Goal: Task Accomplishment & Management: Use online tool/utility

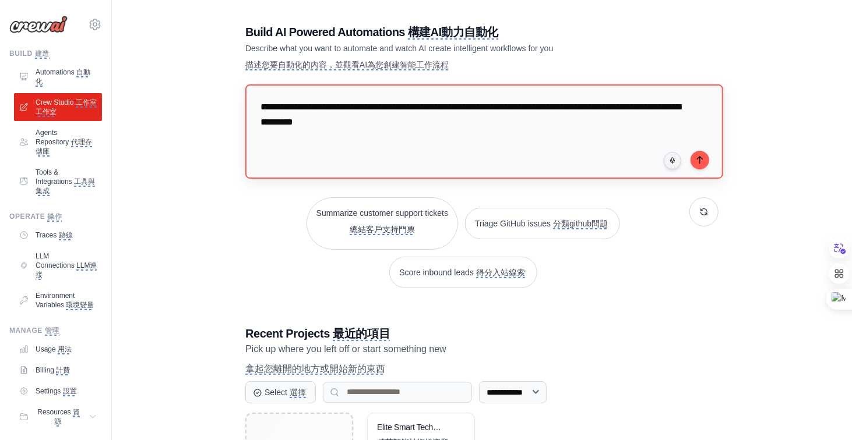
click at [648, 137] on textarea "**********" at bounding box center [484, 131] width 478 height 94
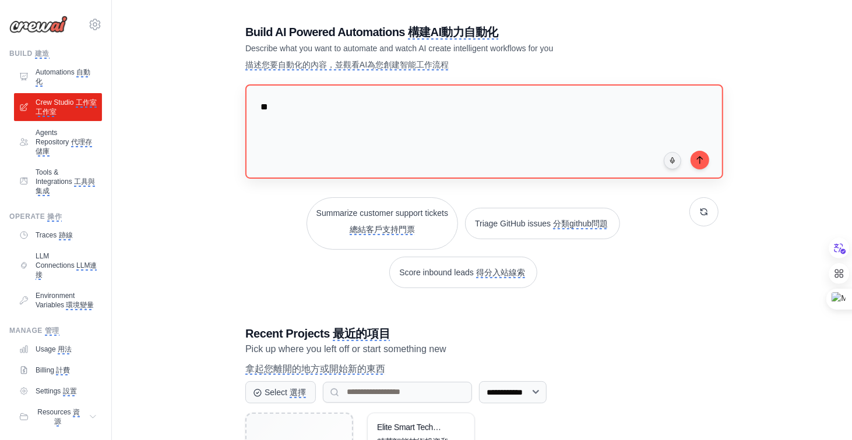
type textarea "*"
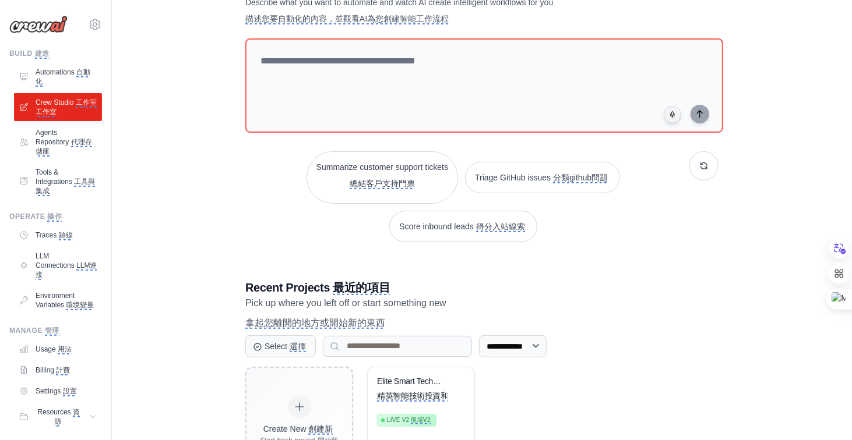
scroll to position [164, 0]
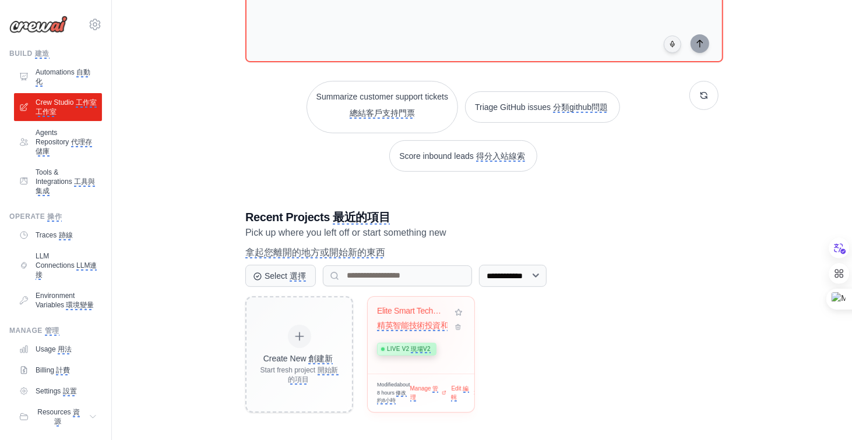
click at [407, 321] on monica-translate-translate "精英智能技術投資和股票..." at bounding box center [424, 326] width 94 height 10
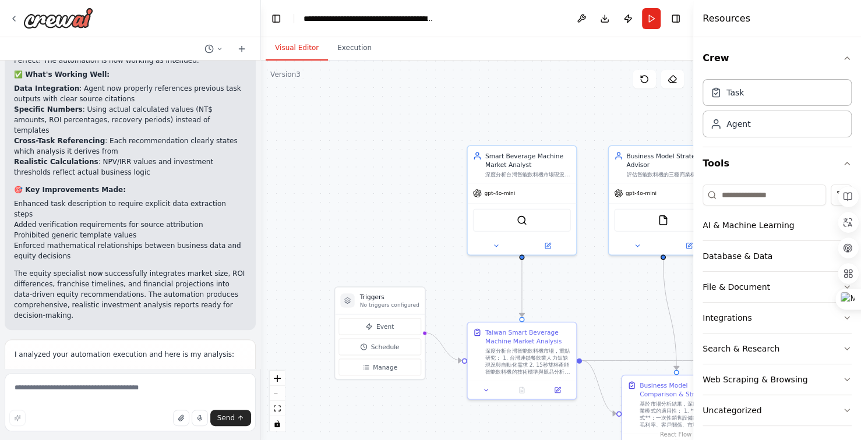
scroll to position [17451, 0]
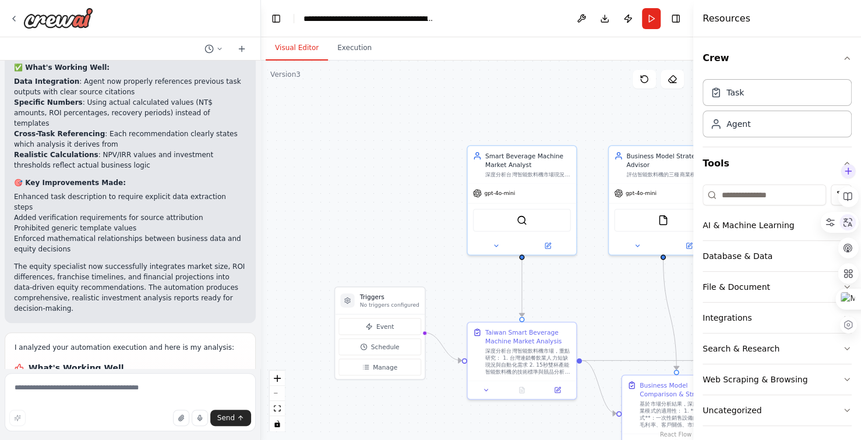
click at [848, 226] on icon at bounding box center [848, 222] width 9 height 9
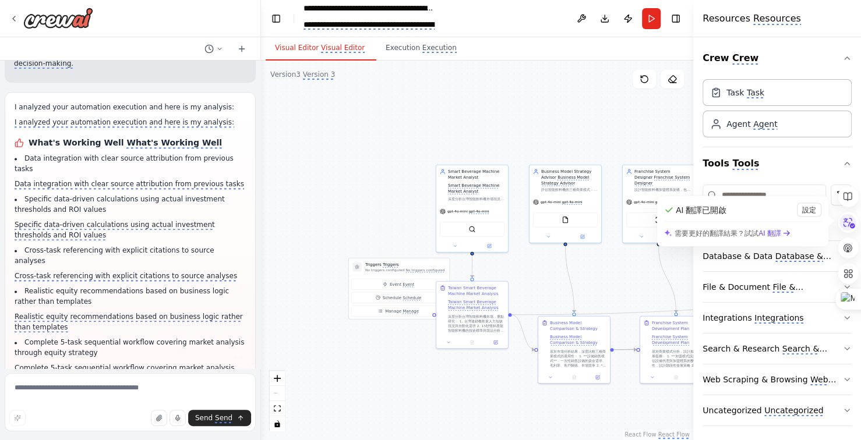
scroll to position [17812, 0]
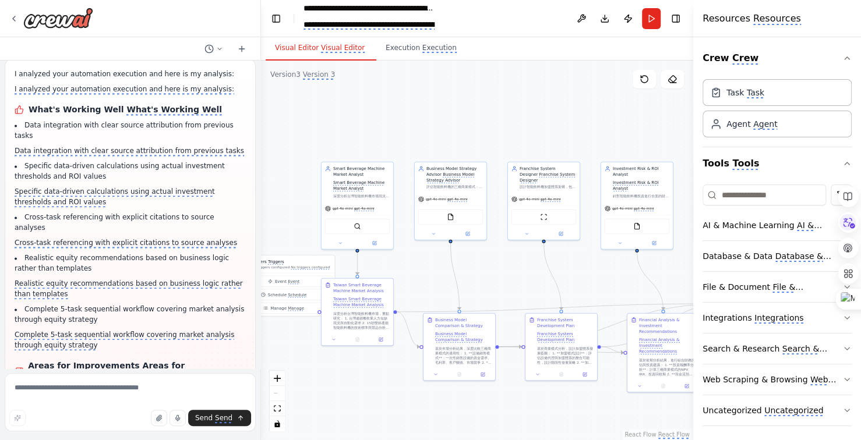
drag, startPoint x: 556, startPoint y: 122, endPoint x: 442, endPoint y: 119, distance: 114.8
click at [442, 119] on div ".deletable-edge-delete-btn { width: 20px; height: 20px; border: 0px solid #ffff…" at bounding box center [477, 251] width 432 height 380
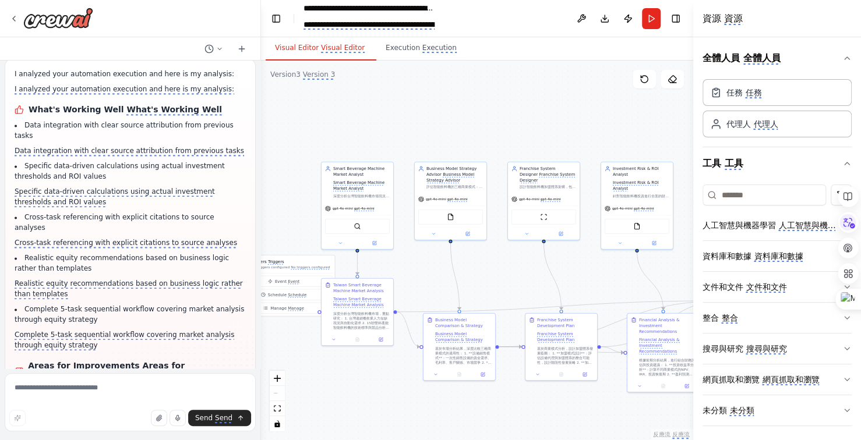
scroll to position [17499, 0]
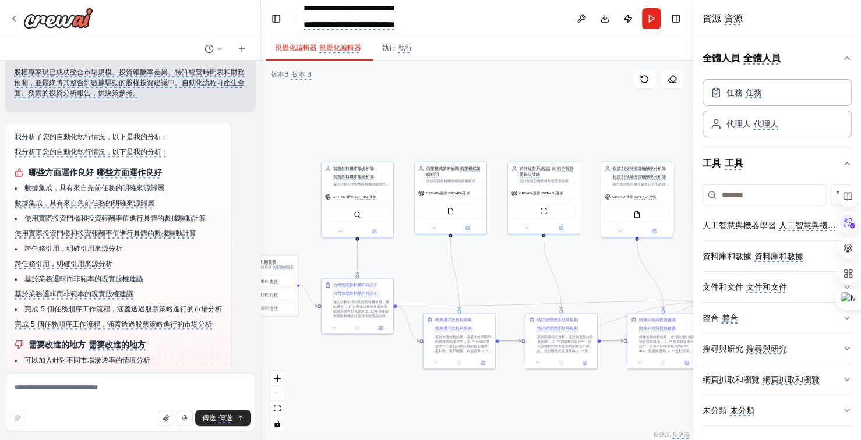
click at [454, 130] on div ".deletable-edge-delete-btn { width: 20px; height: 20px; border: 0px solid #ffff…" at bounding box center [477, 251] width 432 height 380
click at [393, 48] on font "執行" at bounding box center [389, 48] width 14 height 8
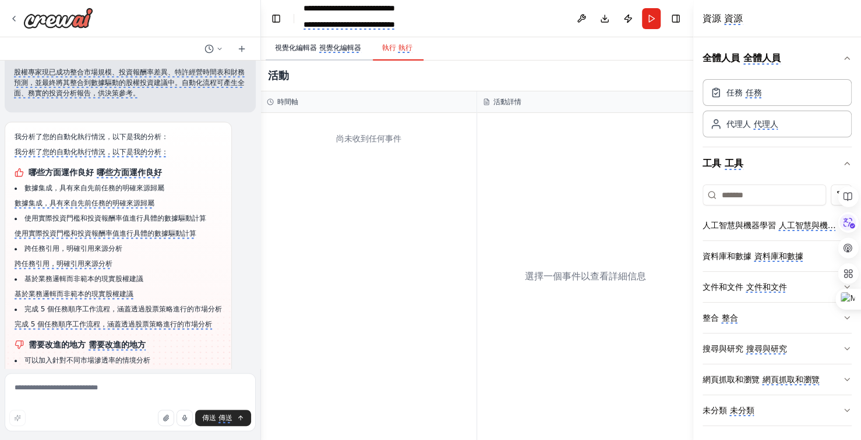
click at [348, 48] on font "視覺化編輯器" at bounding box center [340, 48] width 42 height 8
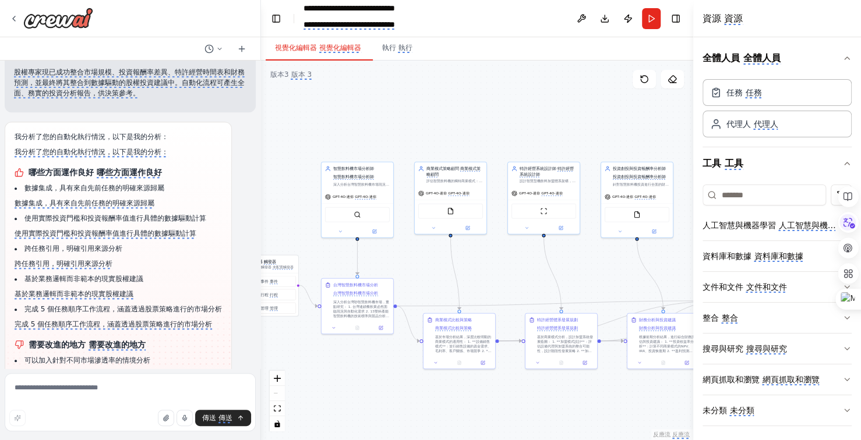
click at [348, 48] on font "視覺化編輯器" at bounding box center [340, 48] width 42 height 8
click at [767, 125] on font "代理人" at bounding box center [765, 123] width 24 height 9
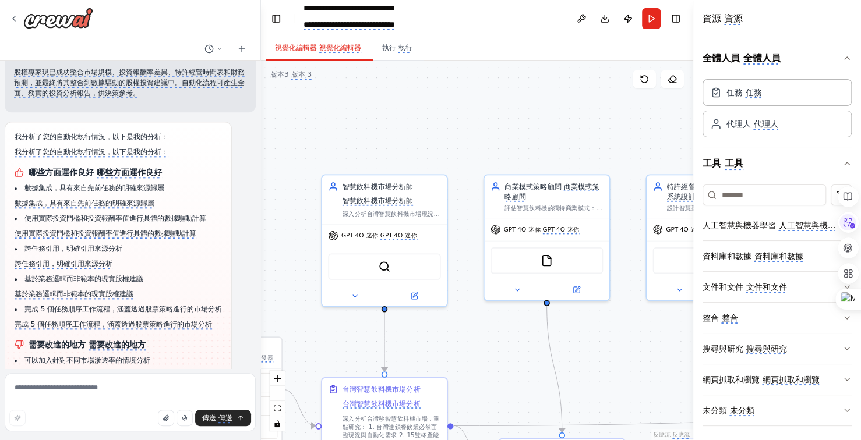
drag, startPoint x: 388, startPoint y: 143, endPoint x: 470, endPoint y: 146, distance: 81.6
click at [470, 146] on div ".deletable-edge-delete-btn { width: 20px; height: 20px; border: 0px solid #ffff…" at bounding box center [477, 251] width 432 height 380
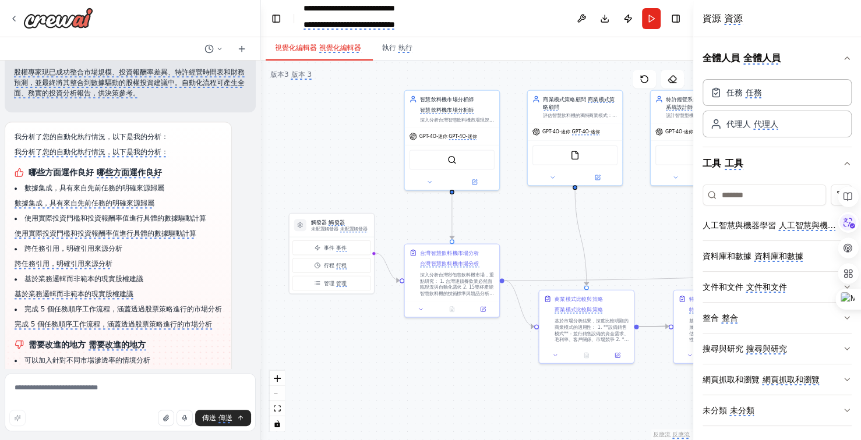
drag, startPoint x: 320, startPoint y: 216, endPoint x: 371, endPoint y: 137, distance: 93.2
click at [371, 137] on div ".deletable-edge-delete-btn { width: 20px; height: 20px; border: 0px solid #ffff…" at bounding box center [477, 251] width 432 height 380
click at [54, 391] on textarea at bounding box center [130, 402] width 251 height 58
click at [156, 389] on textarea "**********" at bounding box center [130, 402] width 251 height 58
click at [199, 386] on textarea "**********" at bounding box center [130, 402] width 251 height 58
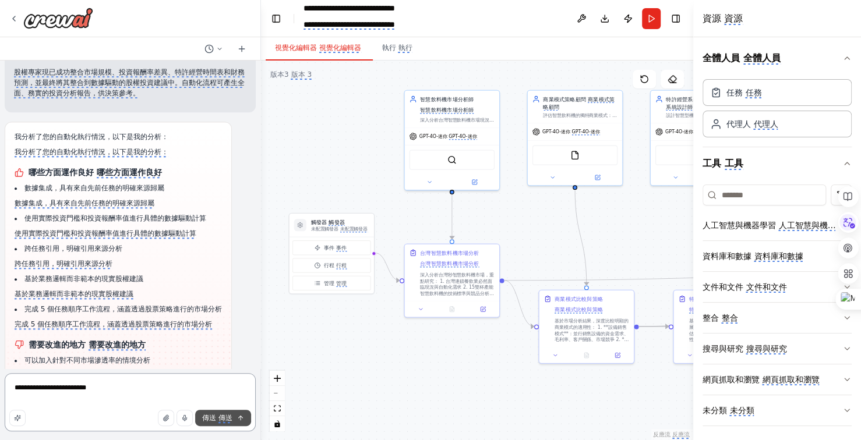
type textarea "**********"
click at [220, 421] on font "傳送" at bounding box center [225, 418] width 14 height 8
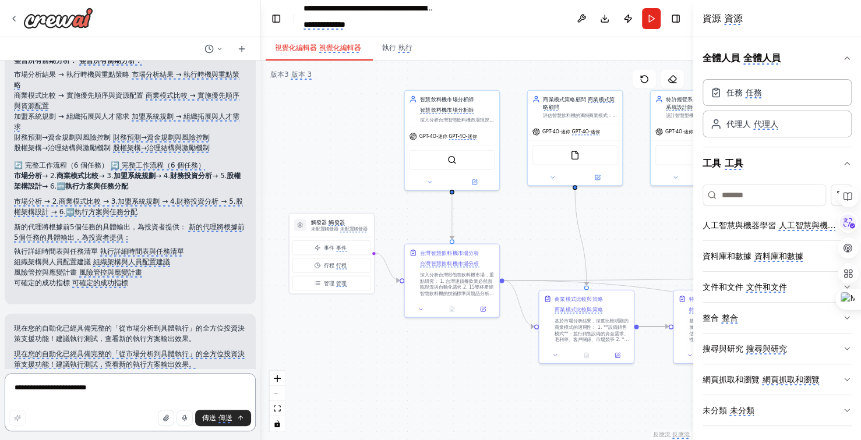
scroll to position [18710, 0]
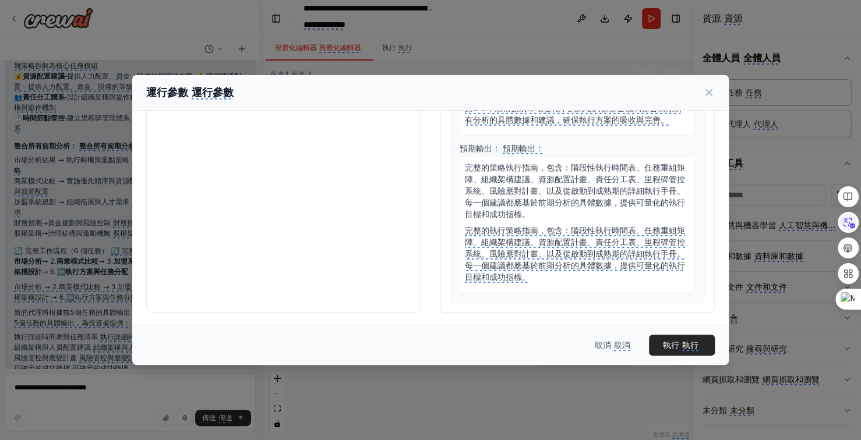
scroll to position [2695, 0]
click at [680, 344] on monica-translate-space "submit" at bounding box center [680, 345] width 2 height 9
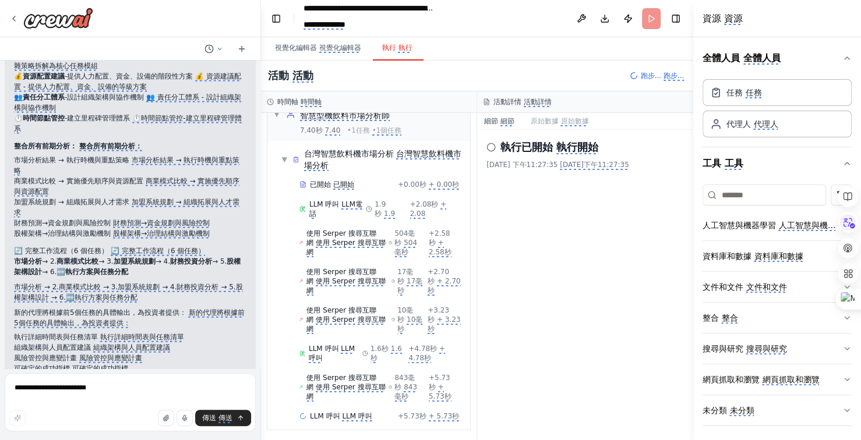
scroll to position [18552, 0]
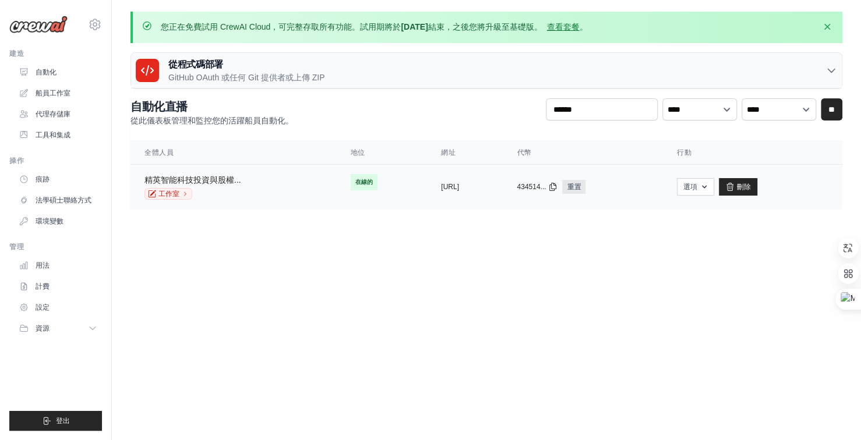
click at [228, 180] on font "精英智能科技投資與股權..." at bounding box center [192, 179] width 97 height 9
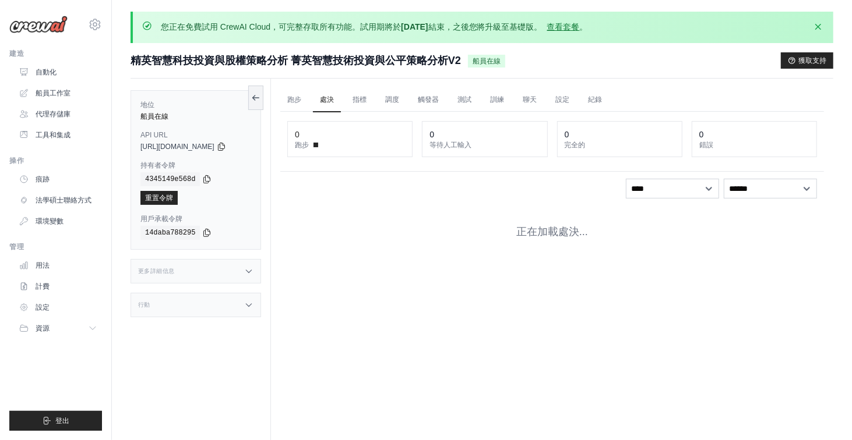
click at [228, 176] on div "4345149e568d" at bounding box center [195, 179] width 111 height 14
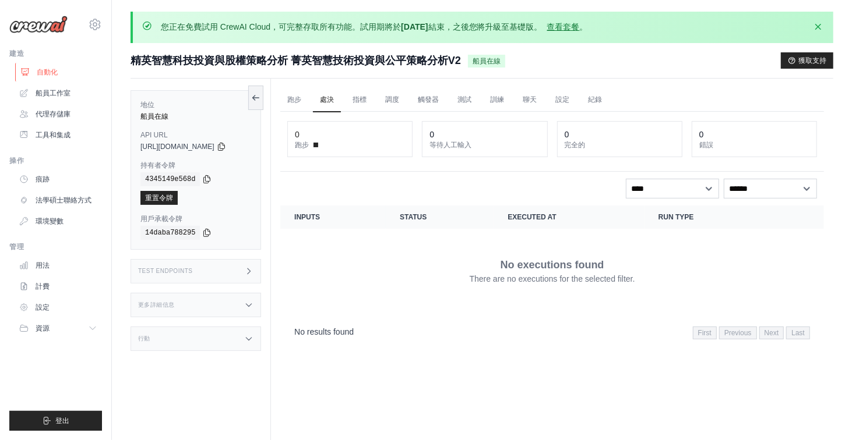
click at [50, 71] on font "自動化" at bounding box center [47, 72] width 21 height 8
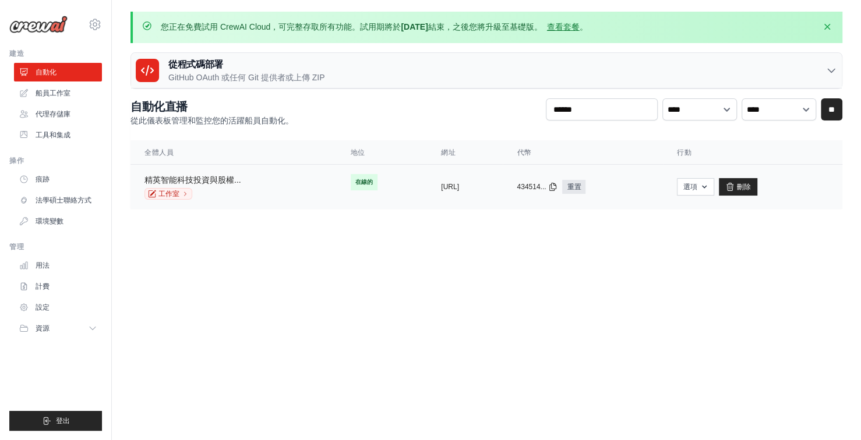
click at [205, 181] on font "精英智能科技投資與股權..." at bounding box center [192, 179] width 97 height 9
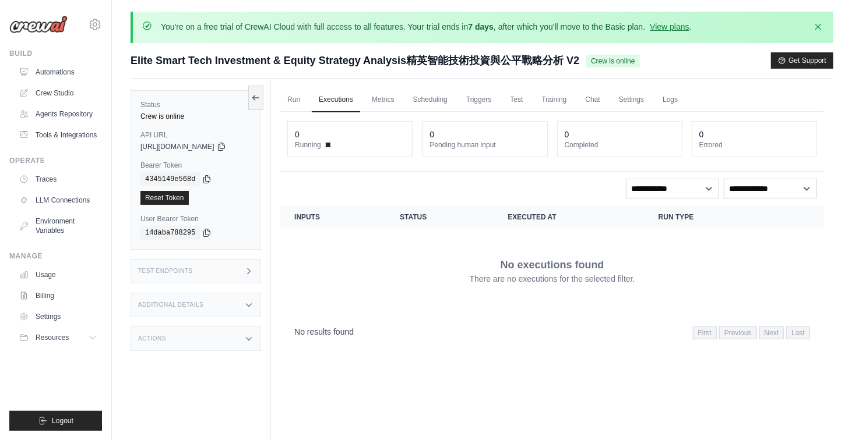
click at [604, 267] on p "No executions found" at bounding box center [552, 265] width 104 height 16
click at [340, 327] on p "No results found" at bounding box center [323, 332] width 59 height 12
click at [71, 77] on link "Automations" at bounding box center [59, 72] width 88 height 19
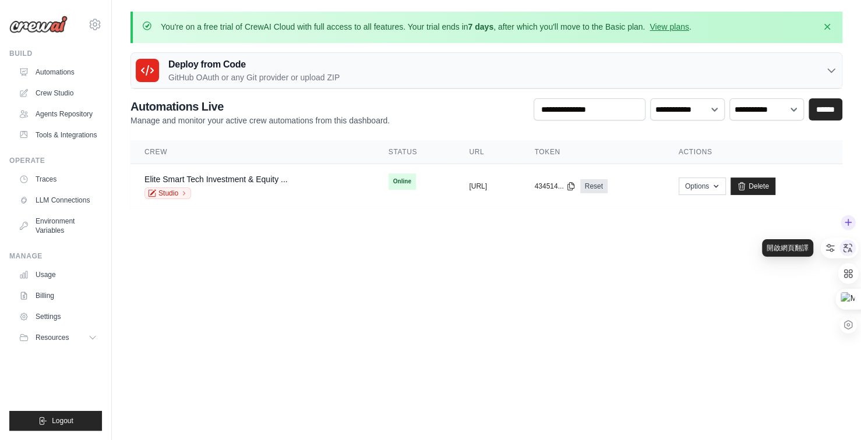
click at [850, 252] on icon at bounding box center [847, 248] width 10 height 10
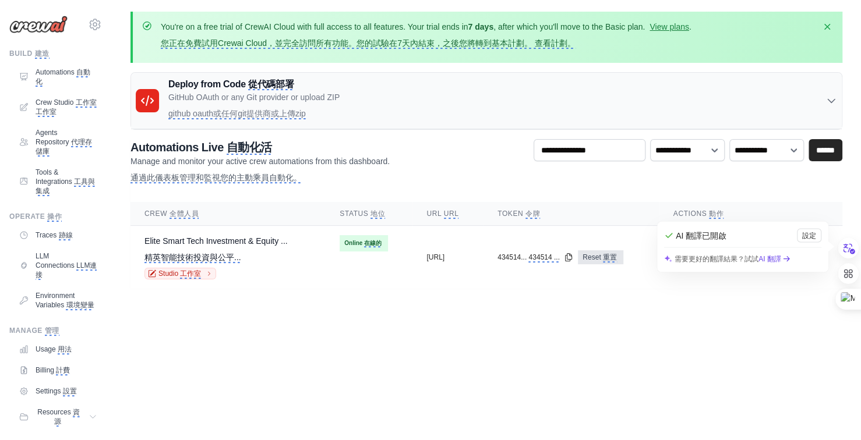
click at [618, 307] on main "You're on a free trial of CrewAI Cloud with full access to all features. Your t…" at bounding box center [486, 157] width 749 height 315
drag, startPoint x: 646, startPoint y: 256, endPoint x: 482, endPoint y: 33, distance: 276.3
click at [617, 256] on monica-translate-translate "重置" at bounding box center [610, 257] width 14 height 9
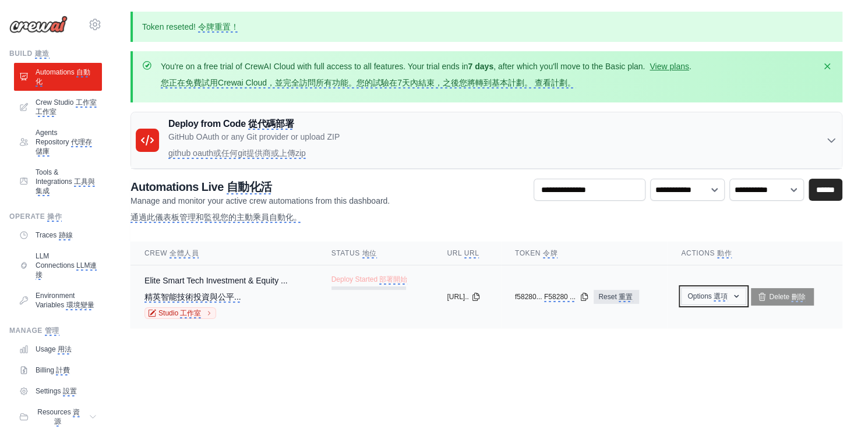
click at [741, 294] on icon "button" at bounding box center [736, 296] width 9 height 9
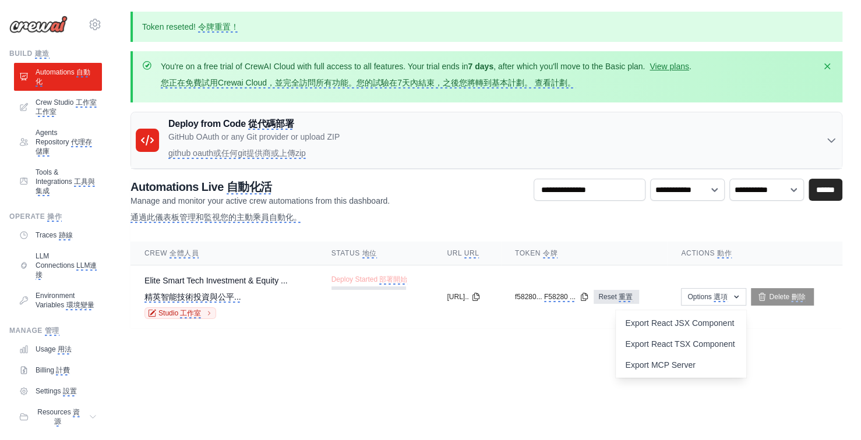
click at [784, 355] on body "home0980797007@gmail.com Settings Build 建造 Automations 自動化" at bounding box center [430, 220] width 861 height 440
click at [216, 278] on monica-translate-origin-text "Elite Smart Tech Investment & Equity ..." at bounding box center [215, 280] width 143 height 9
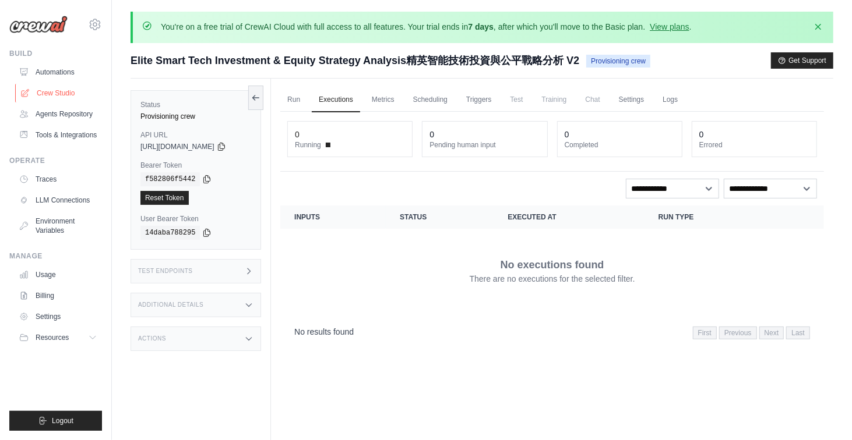
click at [79, 95] on link "Crew Studio" at bounding box center [59, 93] width 88 height 19
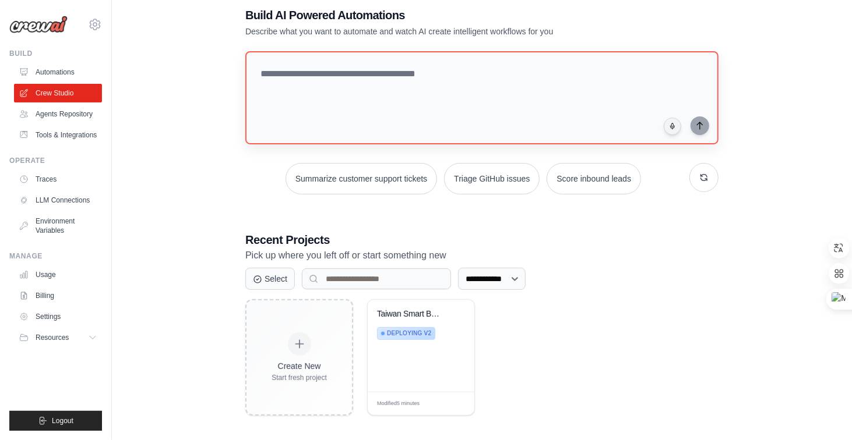
scroll to position [69, 0]
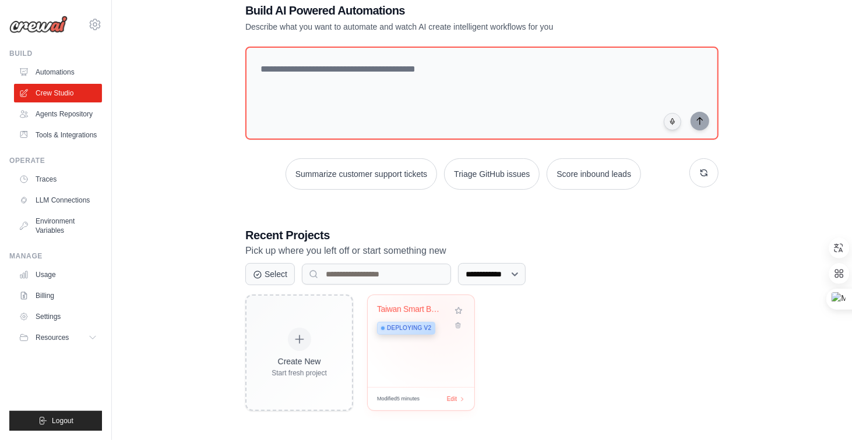
click at [441, 313] on div "Taiwan Smart Beverage Machine Inves... Deploying v2" at bounding box center [412, 323] width 70 height 36
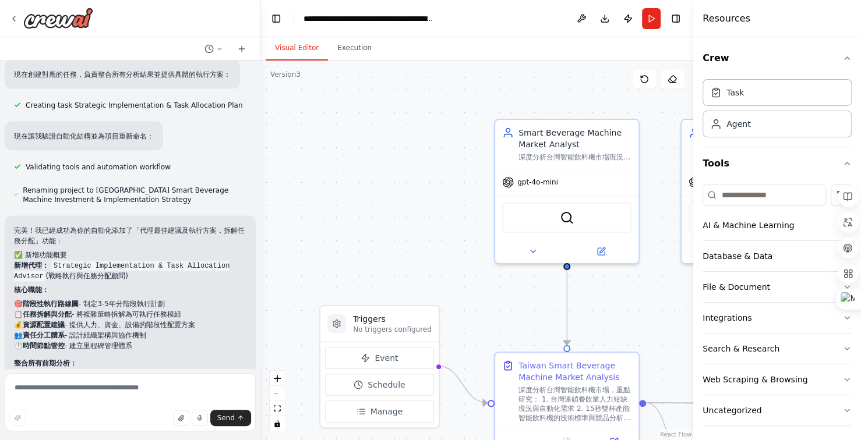
scroll to position [18249, 0]
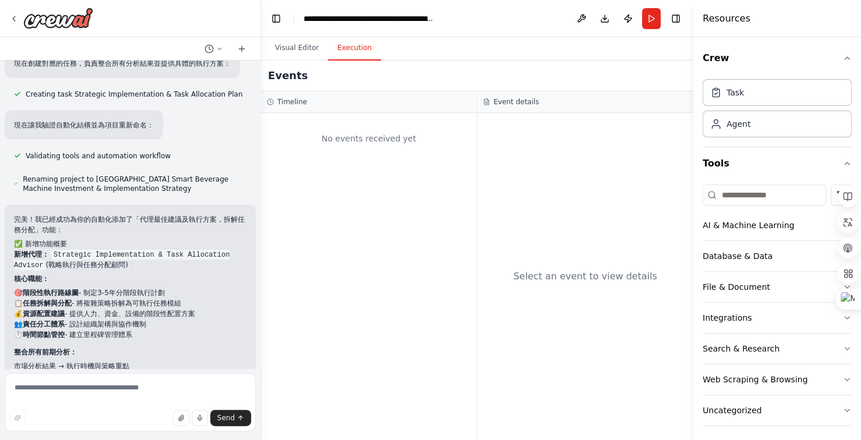
click at [356, 45] on button "Execution" at bounding box center [354, 48] width 53 height 24
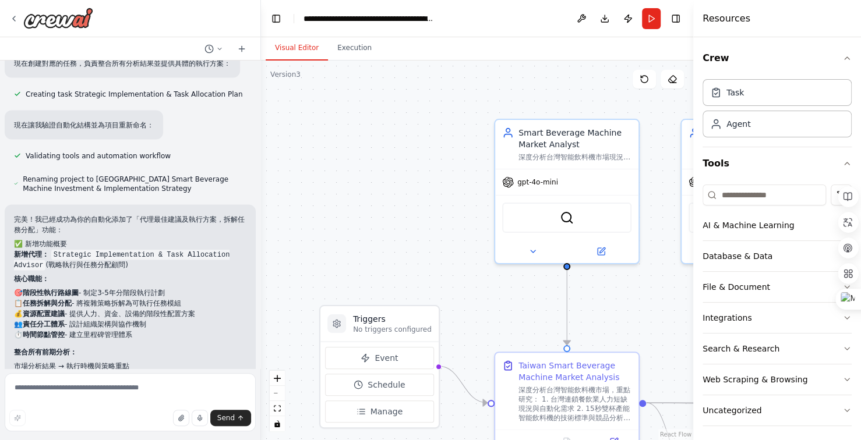
click at [295, 46] on button "Visual Editor" at bounding box center [297, 48] width 62 height 24
click at [852, 220] on icon at bounding box center [847, 222] width 10 height 10
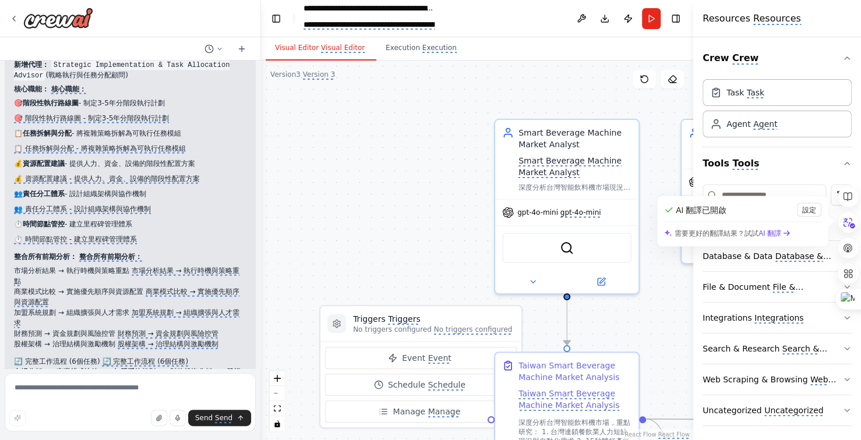
scroll to position [18446, 0]
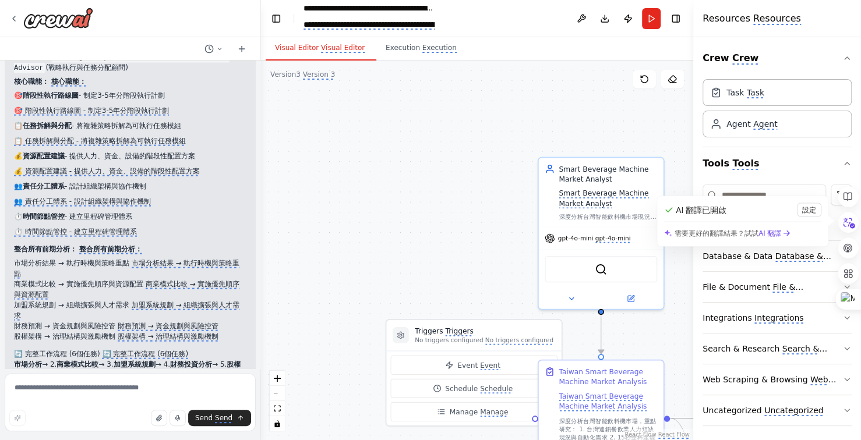
click at [405, 211] on div ".deletable-edge-delete-btn { width: 20px; height: 20px; border: 0px solid #ffff…" at bounding box center [477, 251] width 432 height 380
click at [384, 179] on div ".deletable-edge-delete-btn { width: 20px; height: 20px; border: 0px solid #ffff…" at bounding box center [477, 251] width 432 height 380
click at [355, 127] on div ".deletable-edge-delete-btn { width: 20px; height: 20px; border: 0px solid #ffff…" at bounding box center [477, 251] width 432 height 380
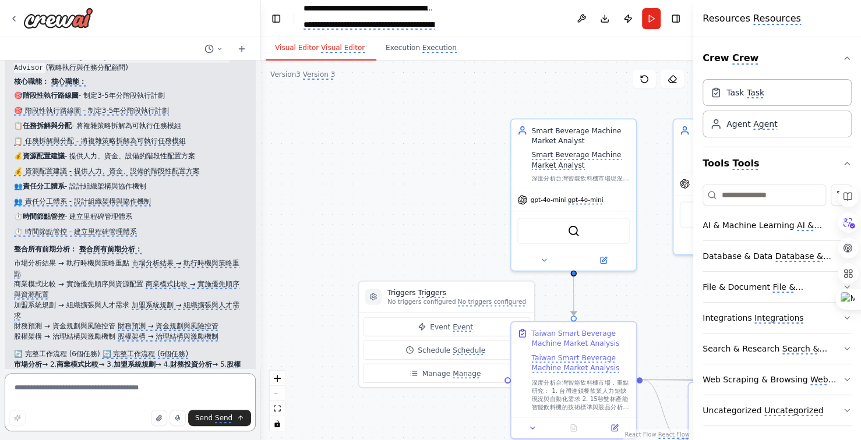
click at [86, 389] on textarea at bounding box center [130, 402] width 251 height 58
type textarea "*********"
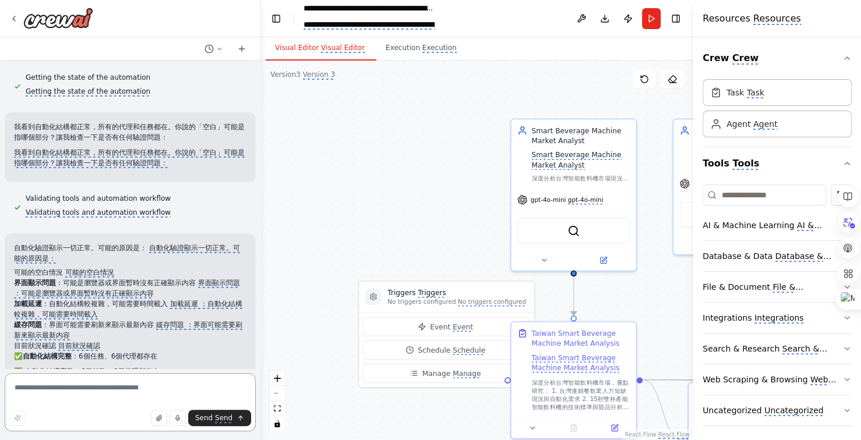
scroll to position [19100, 0]
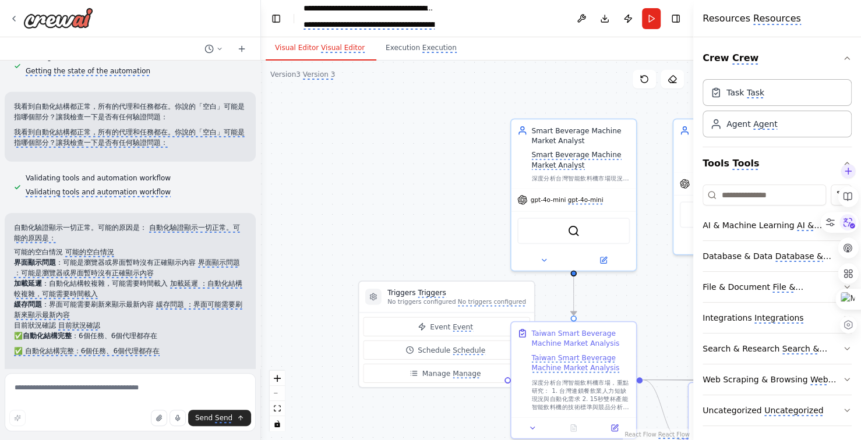
click at [847, 219] on icon at bounding box center [847, 222] width 17 height 17
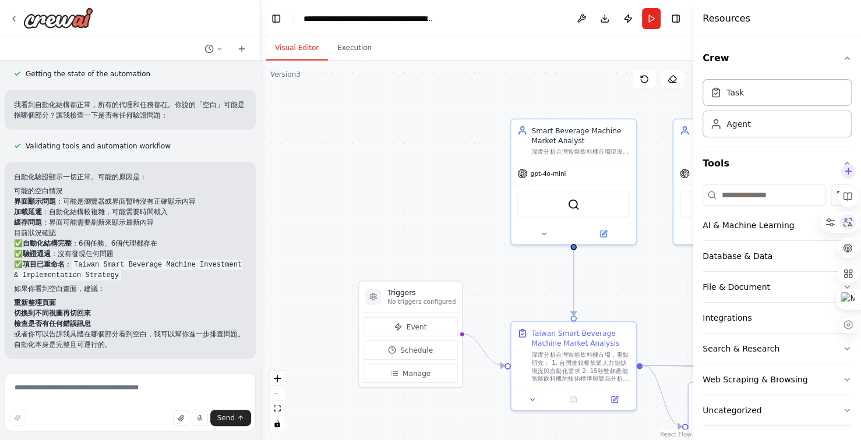
scroll to position [18662, 0]
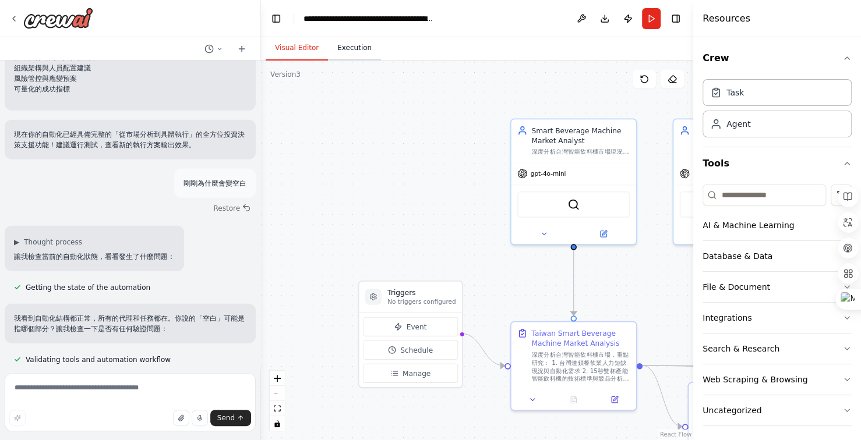
click at [355, 52] on button "Execution" at bounding box center [354, 48] width 53 height 24
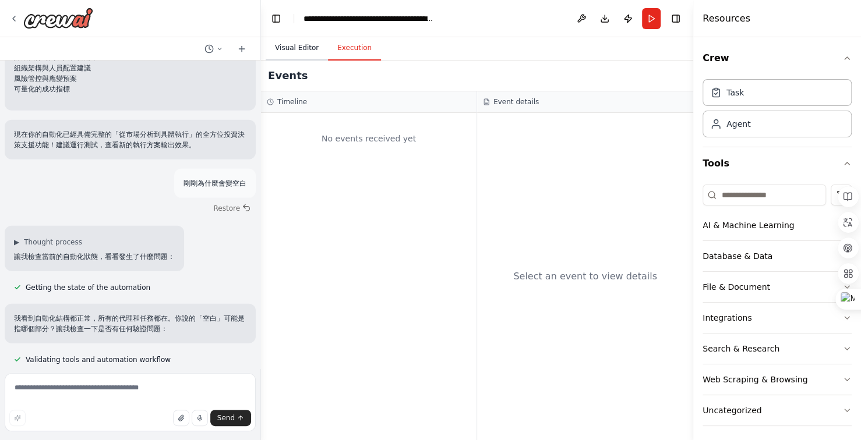
click at [305, 47] on button "Visual Editor" at bounding box center [297, 48] width 62 height 24
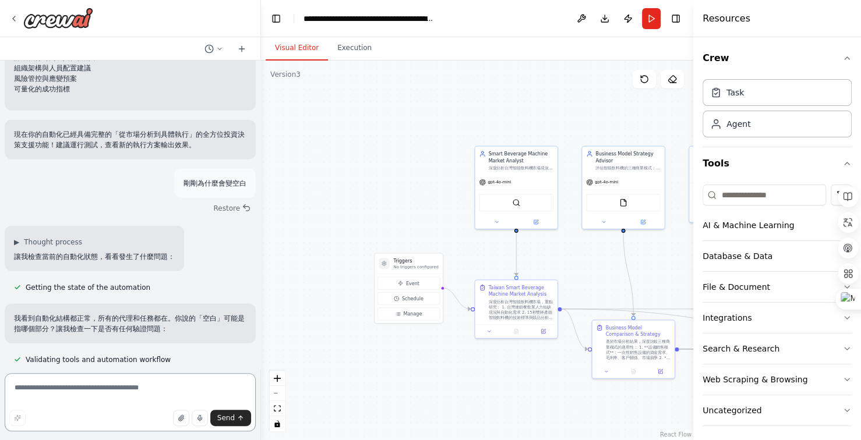
click at [138, 387] on textarea at bounding box center [130, 402] width 251 height 58
type textarea "*********"
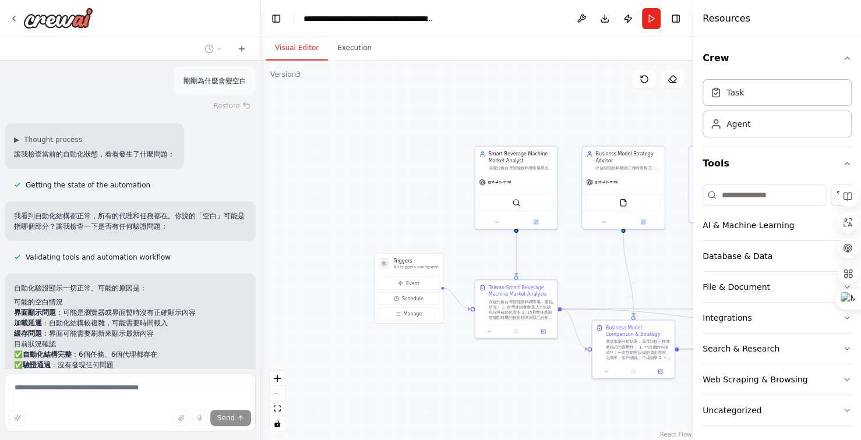
scroll to position [18815, 0]
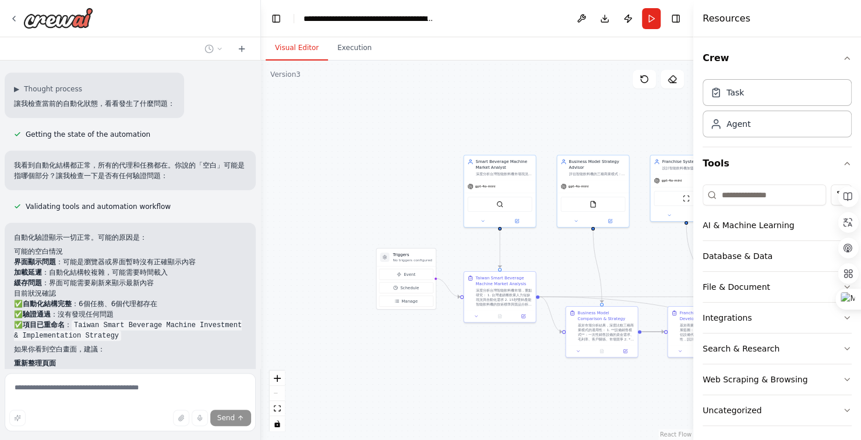
drag, startPoint x: 385, startPoint y: 183, endPoint x: 375, endPoint y: 177, distance: 12.3
click at [380, 178] on div ".deletable-edge-delete-btn { width: 20px; height: 20px; border: 0px solid #ffff…" at bounding box center [477, 251] width 432 height 380
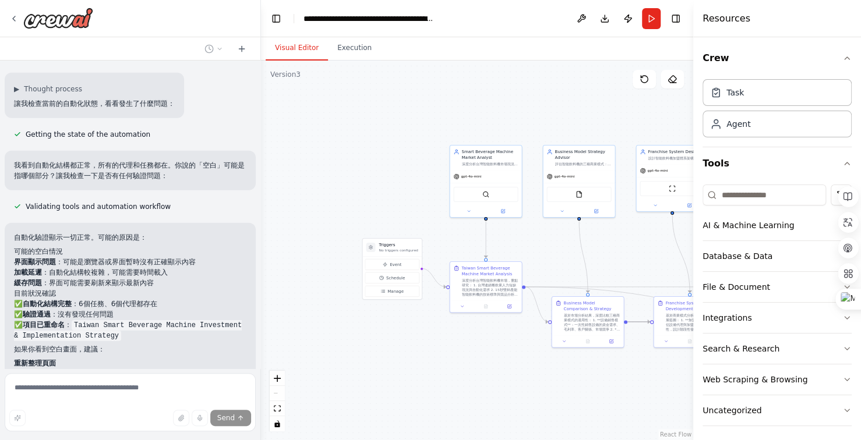
drag, startPoint x: 320, startPoint y: 150, endPoint x: 264, endPoint y: 150, distance: 56.5
click at [269, 150] on div ".deletable-edge-delete-btn { width: 20px; height: 20px; border: 0px solid #ffff…" at bounding box center [477, 251] width 432 height 380
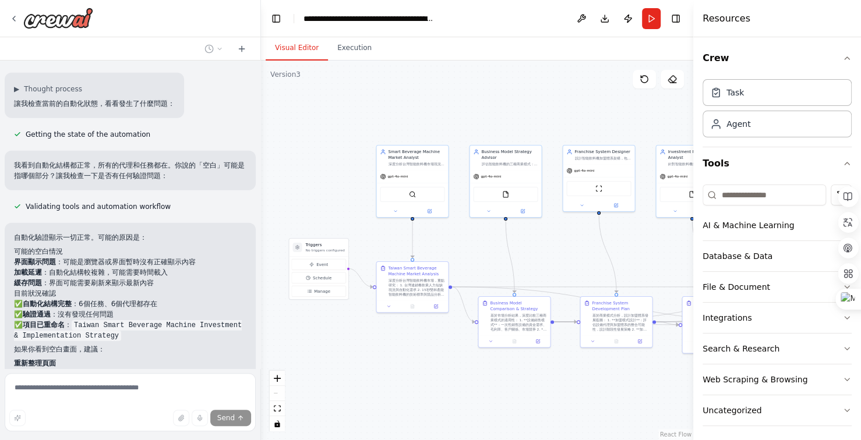
click at [394, 138] on div ".deletable-edge-delete-btn { width: 20px; height: 20px; border: 0px solid #ffff…" at bounding box center [477, 251] width 432 height 380
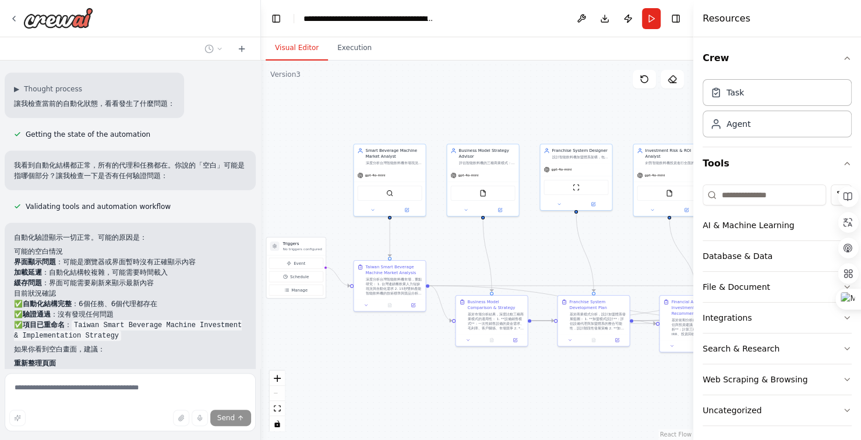
drag, startPoint x: 451, startPoint y: 130, endPoint x: 424, endPoint y: 128, distance: 27.5
click at [435, 128] on div ".deletable-edge-delete-btn { width: 20px; height: 20px; border: 0px solid #ffff…" at bounding box center [477, 251] width 432 height 380
click at [425, 128] on div ".deletable-edge-delete-btn { width: 20px; height: 20px; border: 0px solid #ffff…" at bounding box center [477, 251] width 432 height 380
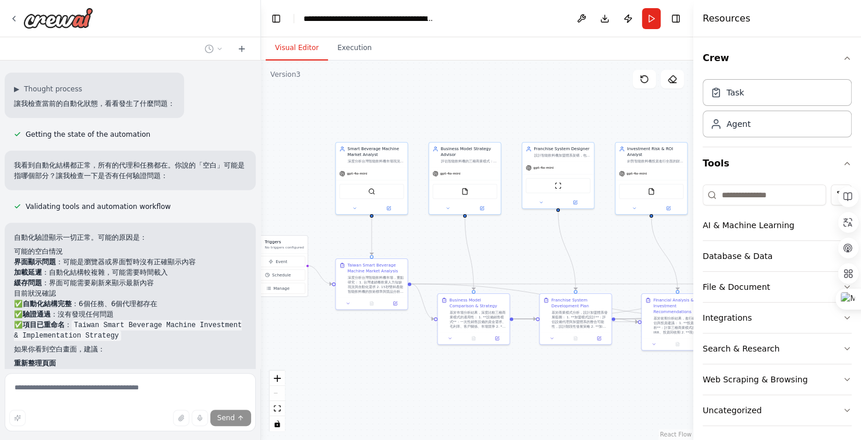
drag, startPoint x: 481, startPoint y: 129, endPoint x: 460, endPoint y: 128, distance: 21.6
click at [463, 129] on div ".deletable-edge-delete-btn { width: 20px; height: 20px; border: 0px solid #ffff…" at bounding box center [477, 251] width 432 height 380
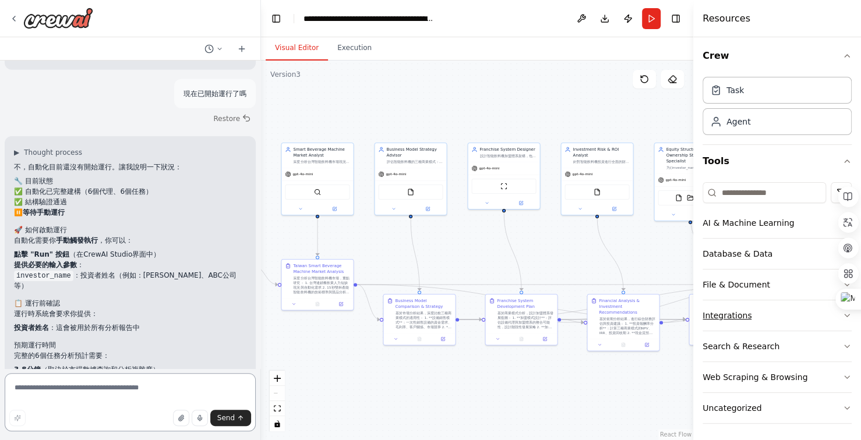
scroll to position [0, 0]
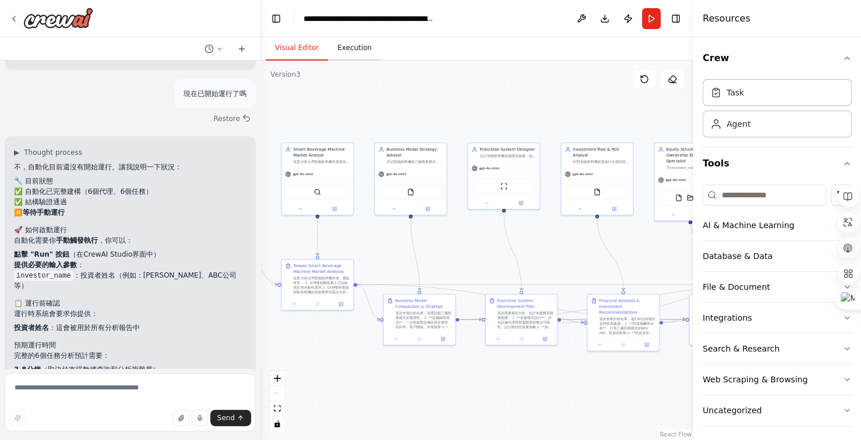
click at [361, 48] on button "Execution" at bounding box center [354, 48] width 53 height 24
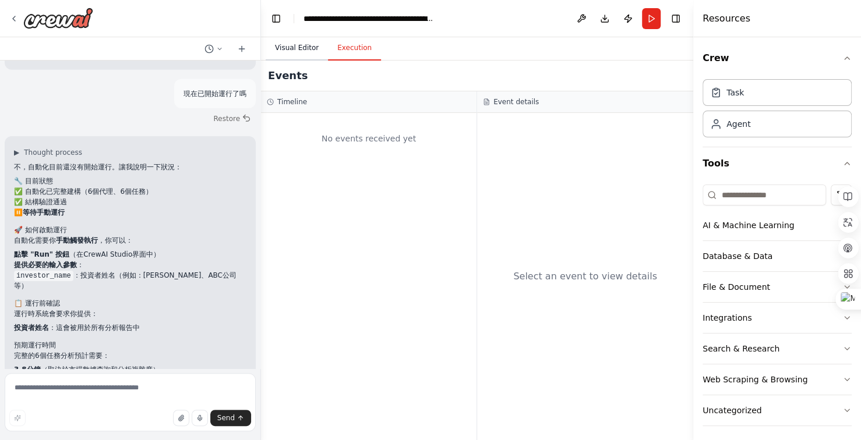
click at [303, 47] on button "Visual Editor" at bounding box center [297, 48] width 62 height 24
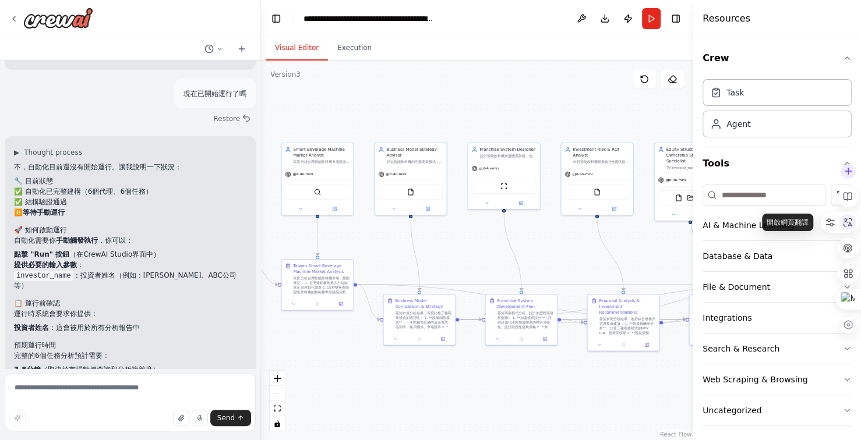
click at [848, 224] on icon at bounding box center [847, 222] width 10 height 10
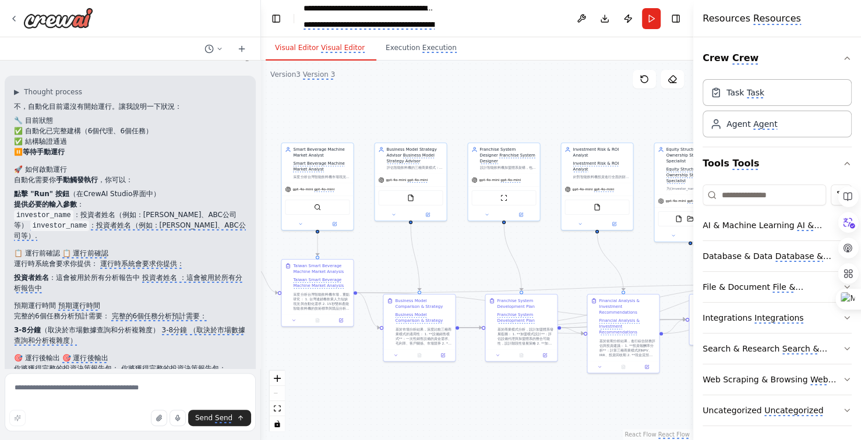
scroll to position [19231, 0]
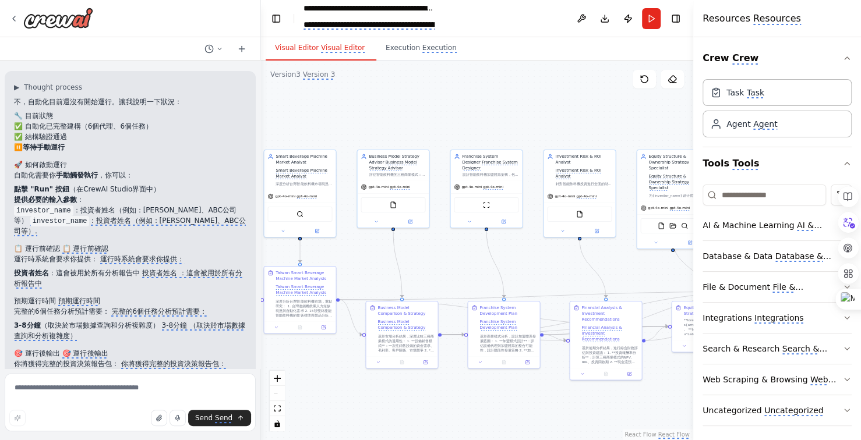
drag, startPoint x: 544, startPoint y: 107, endPoint x: 364, endPoint y: 100, distance: 180.1
click at [408, 114] on div ".deletable-edge-delete-btn { width: 20px; height: 20px; border: 0px solid #ffff…" at bounding box center [477, 251] width 432 height 380
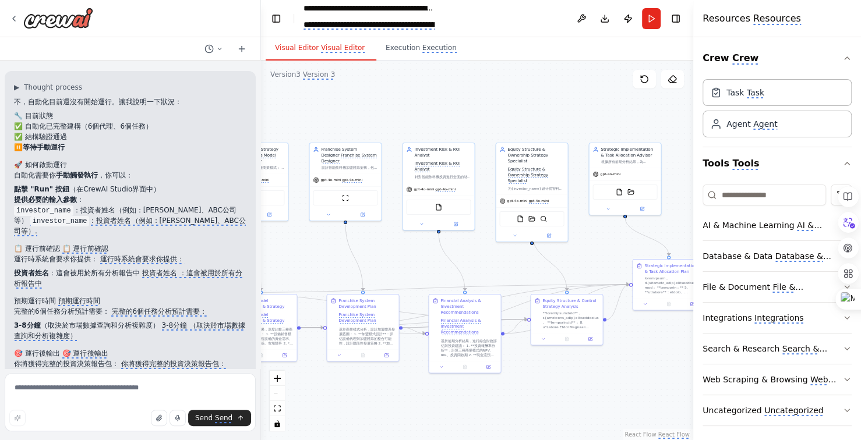
click at [360, 100] on div ".deletable-edge-delete-btn { width: 20px; height: 20px; border: 0px solid #ffff…" at bounding box center [477, 251] width 432 height 380
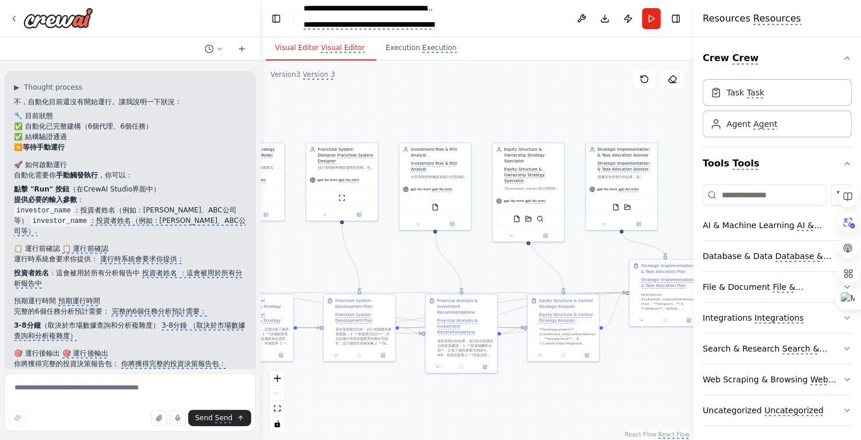
drag, startPoint x: 470, startPoint y: 113, endPoint x: 439, endPoint y: 111, distance: 31.0
click at [449, 112] on div ".deletable-edge-delete-btn { width: 20px; height: 20px; border: 0px solid #ffff…" at bounding box center [477, 251] width 432 height 380
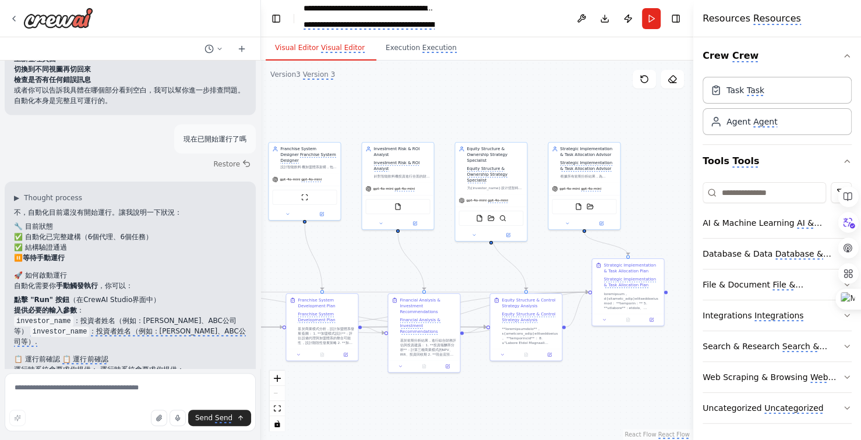
scroll to position [19114, 0]
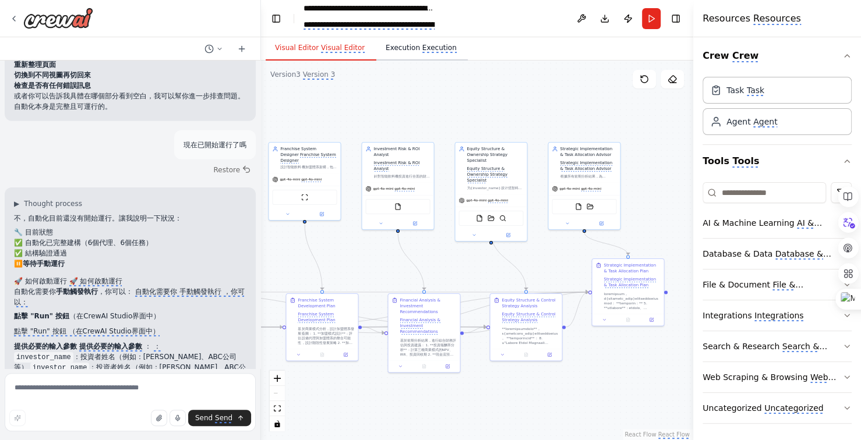
click at [429, 48] on monica-translate-translate "Execution" at bounding box center [439, 48] width 34 height 9
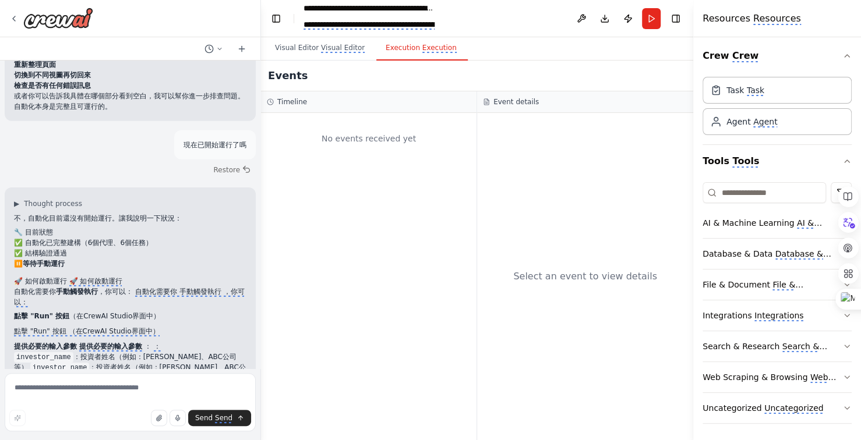
click at [429, 48] on monica-translate-translate "Execution" at bounding box center [439, 48] width 34 height 9
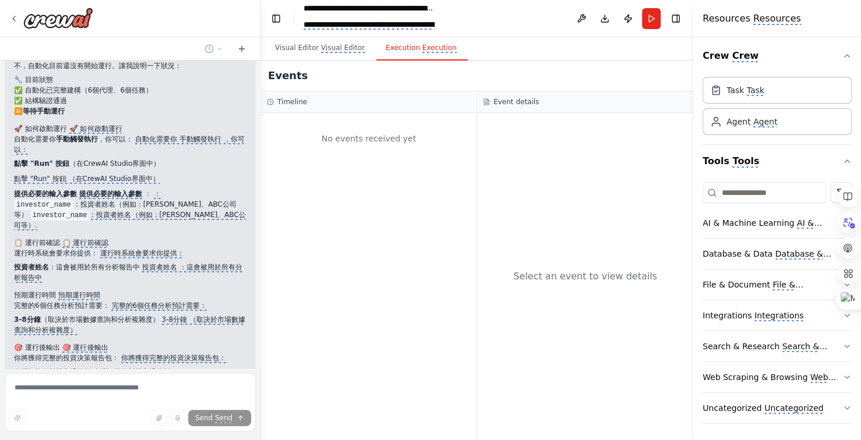
scroll to position [19277, 0]
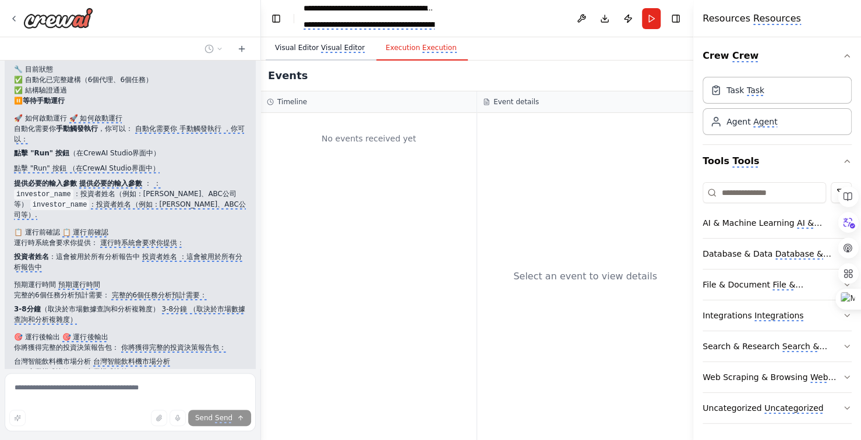
click at [312, 45] on monica-translate-origin-text "Visual Editor" at bounding box center [297, 48] width 44 height 8
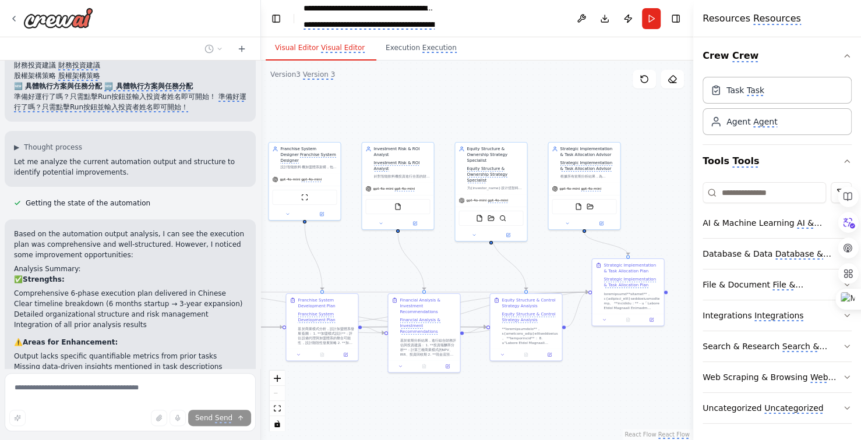
scroll to position [19616, 0]
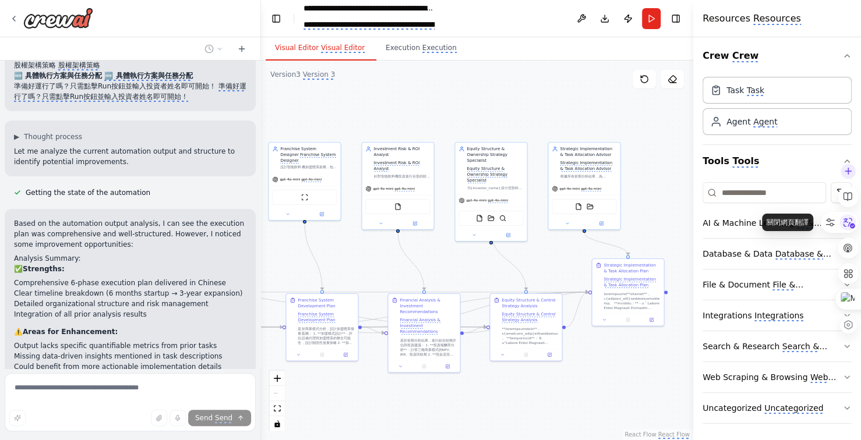
click at [845, 224] on icon at bounding box center [847, 222] width 17 height 17
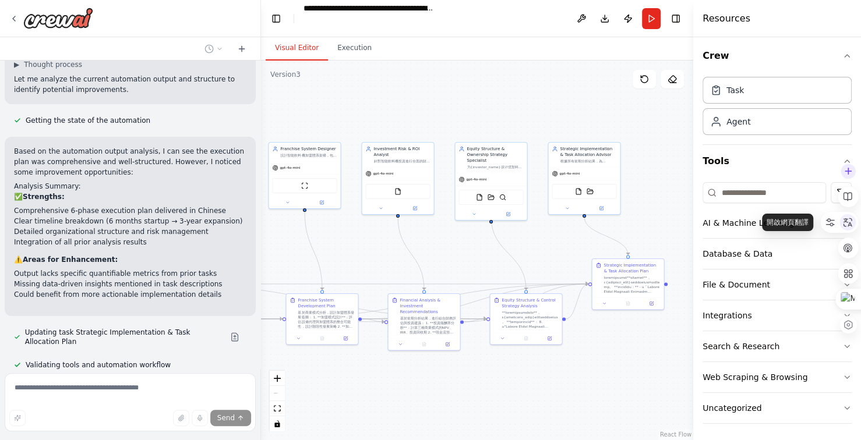
scroll to position [19543, 0]
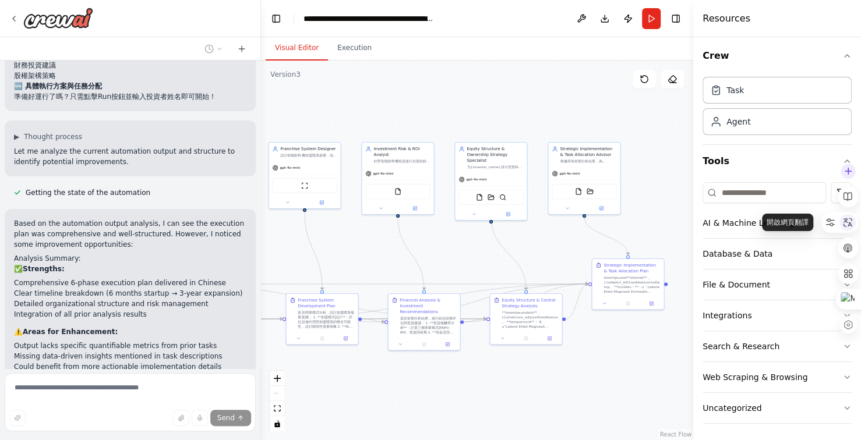
click at [844, 223] on icon at bounding box center [847, 222] width 10 height 10
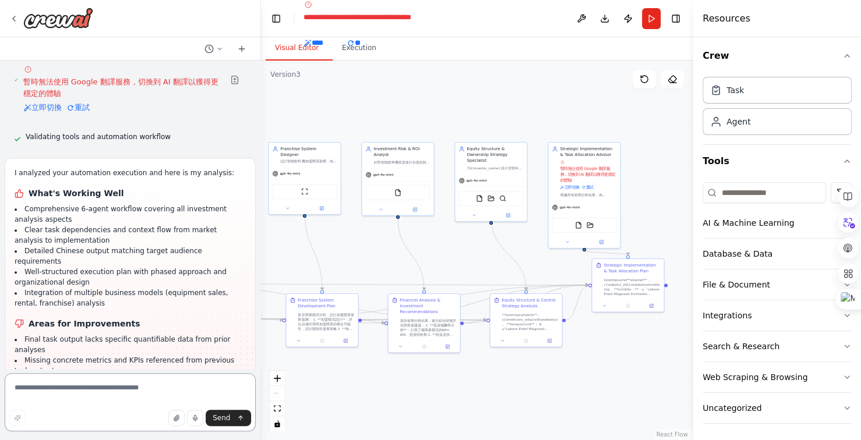
scroll to position [20333, 0]
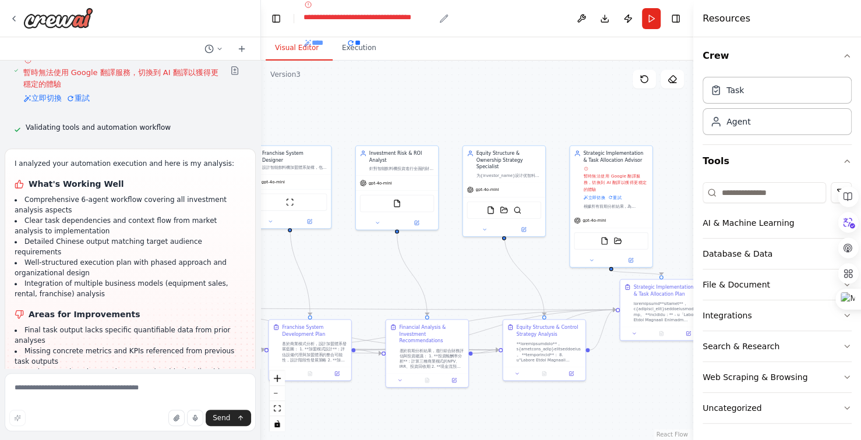
click at [326, 40] on span "****" at bounding box center [323, 43] width 38 height 12
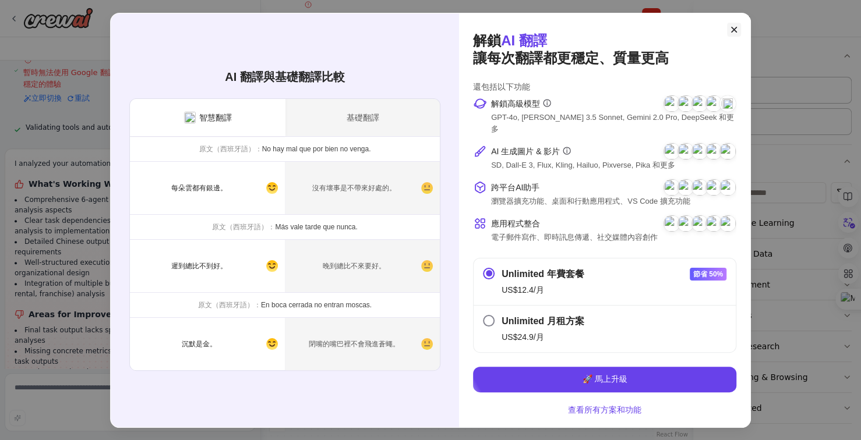
click at [735, 32] on icon at bounding box center [734, 29] width 6 height 6
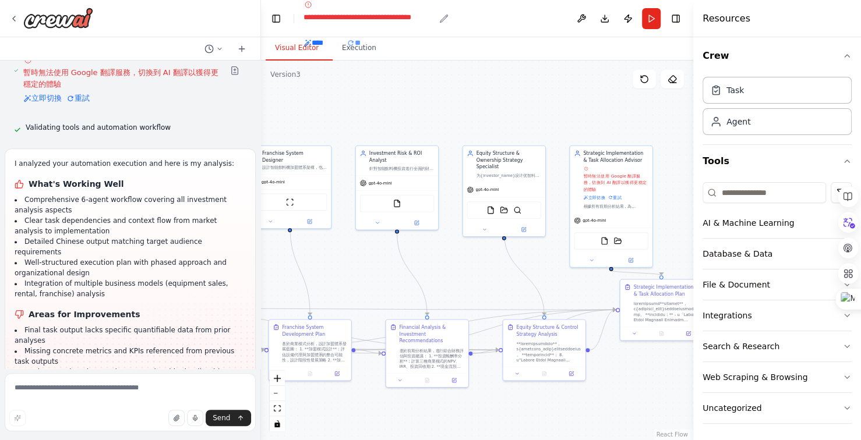
click at [364, 42] on span "**" at bounding box center [358, 43] width 23 height 12
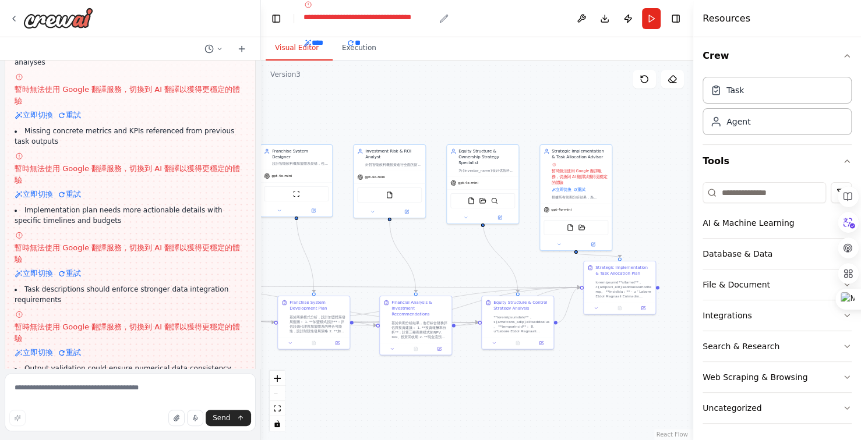
scroll to position [20363, 0]
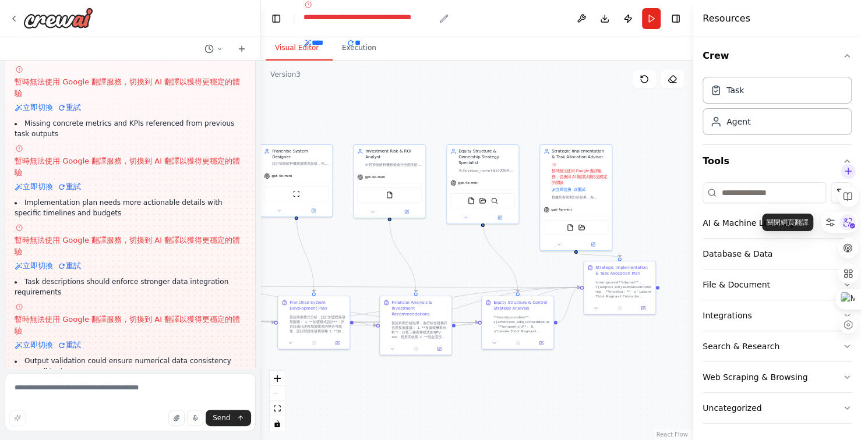
click at [846, 220] on icon at bounding box center [850, 223] width 12 height 10
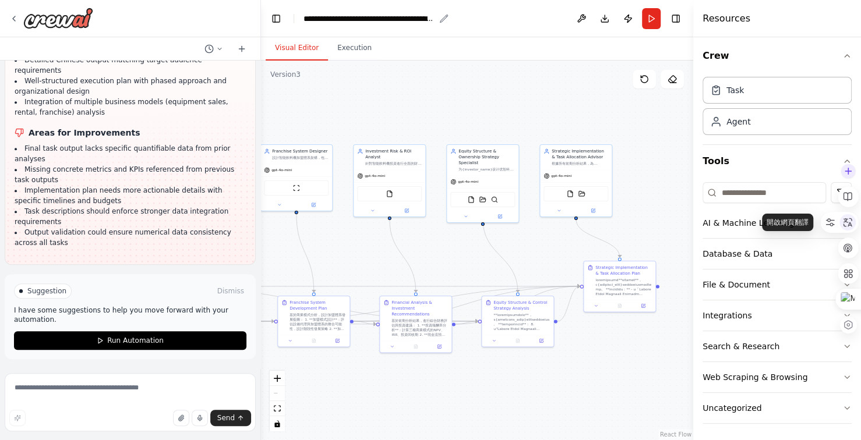
scroll to position [19795, 0]
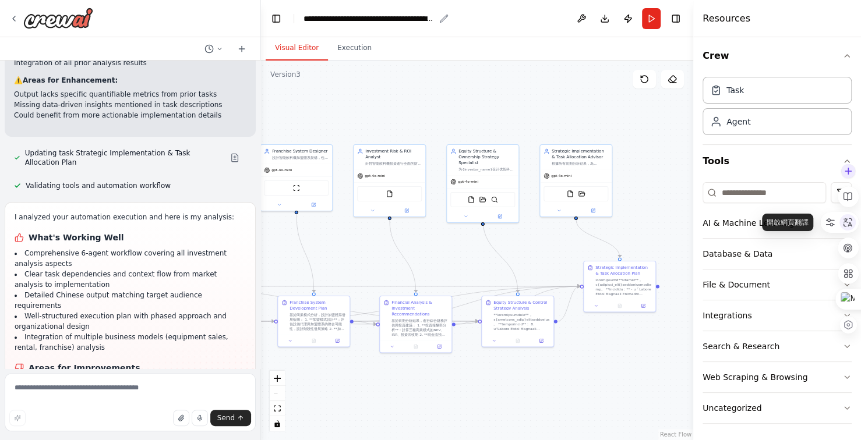
click at [846, 220] on icon at bounding box center [848, 222] width 9 height 9
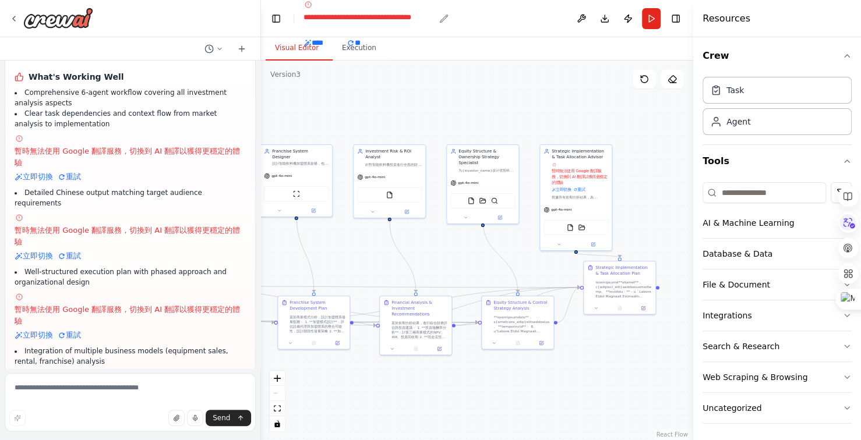
scroll to position [19781, 0]
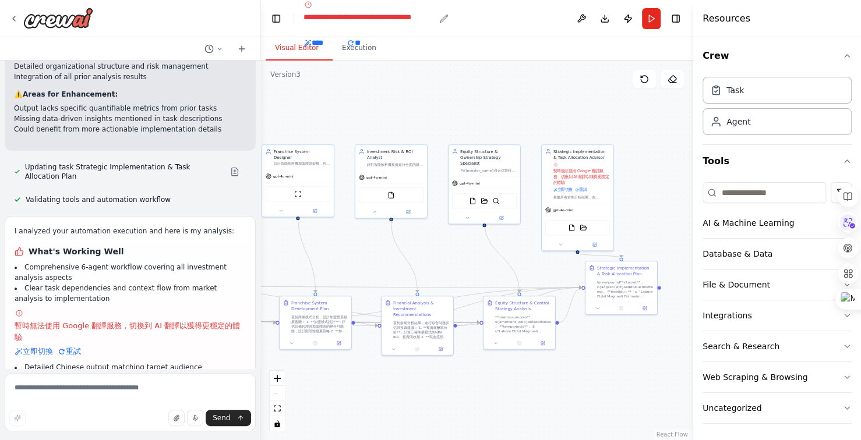
click at [469, 96] on div ".deletable-edge-delete-btn { width: 20px; height: 20px; border: 0px solid #ffff…" at bounding box center [477, 251] width 432 height 380
click at [474, 96] on div ".deletable-edge-delete-btn { width: 20px; height: 20px; border: 0px solid #ffff…" at bounding box center [477, 251] width 432 height 380
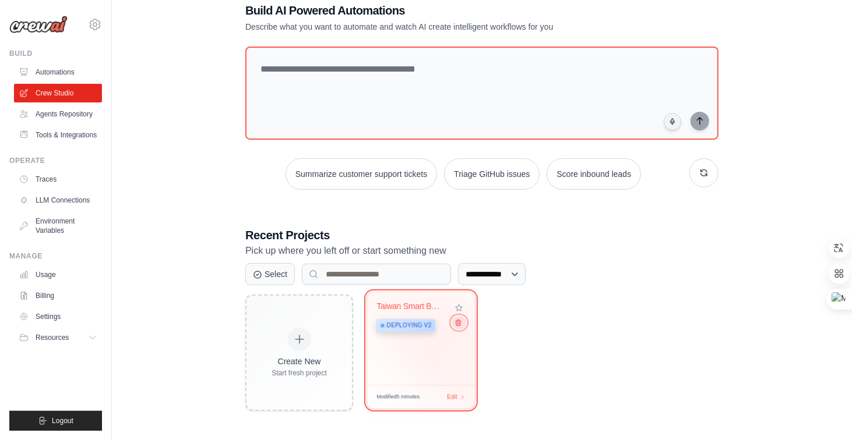
click at [459, 325] on icon at bounding box center [458, 323] width 8 height 8
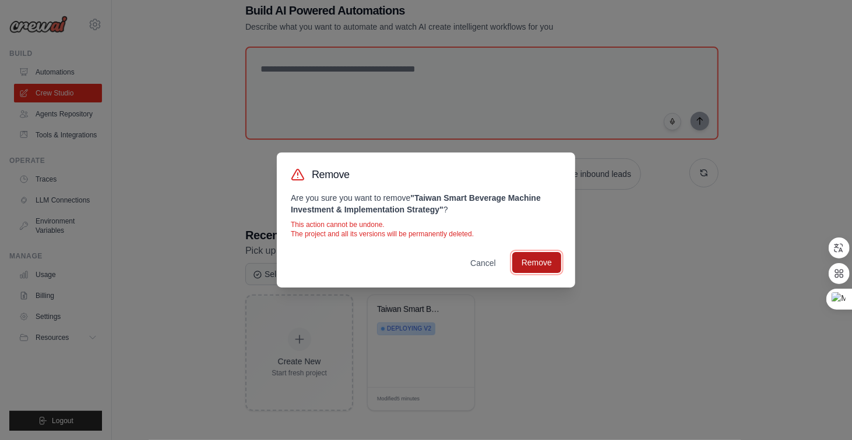
click at [539, 266] on button "Remove" at bounding box center [536, 262] width 49 height 21
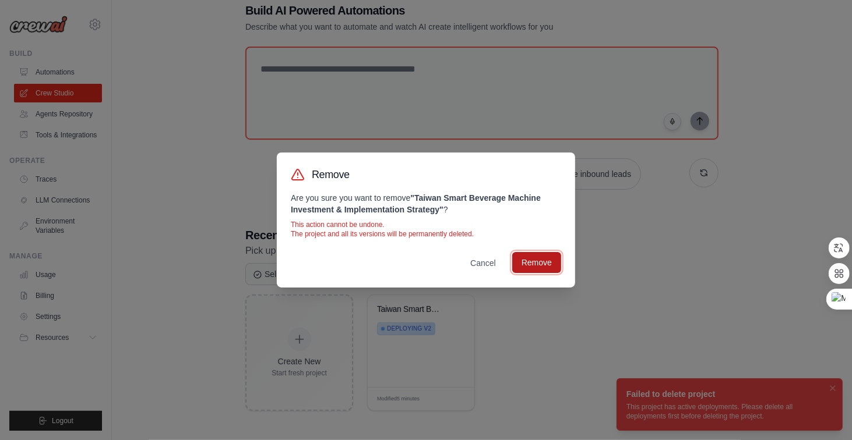
click at [550, 259] on button "Remove" at bounding box center [536, 262] width 49 height 21
click at [550, 259] on button "Removing..." at bounding box center [530, 262] width 62 height 21
click at [550, 259] on button "Remove" at bounding box center [536, 262] width 49 height 21
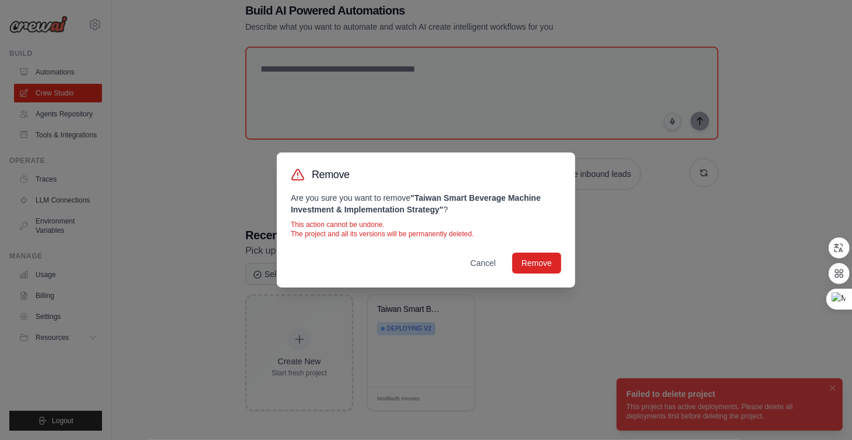
click at [830, 386] on div "Remove Are you sure you want to remove " Taiwan Smart Beverage Machine Investme…" at bounding box center [426, 220] width 852 height 440
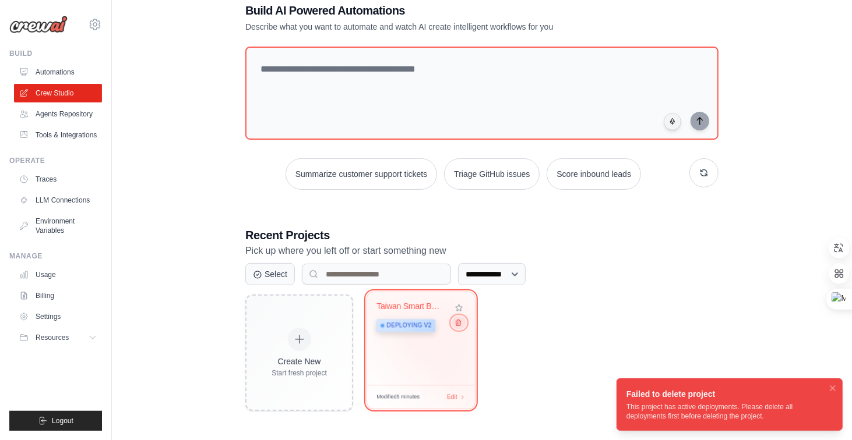
click at [457, 323] on icon at bounding box center [458, 323] width 8 height 8
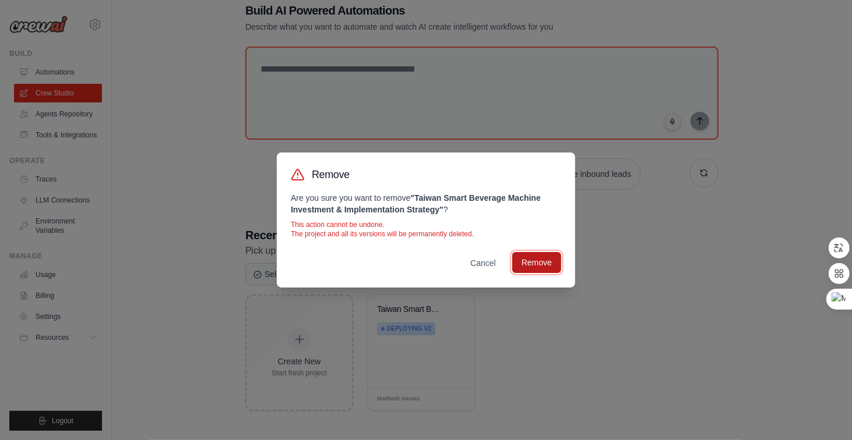
click at [527, 261] on button "Remove" at bounding box center [536, 262] width 49 height 21
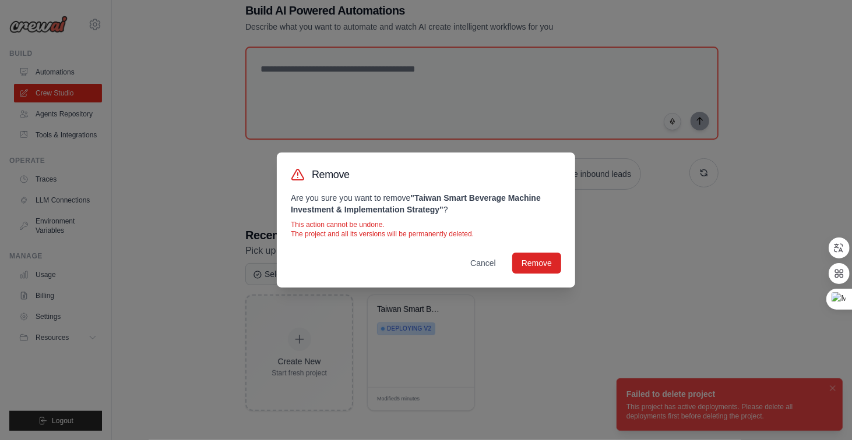
click at [548, 352] on div "Remove Are you sure you want to remove " Taiwan Smart Beverage Machine Investme…" at bounding box center [426, 220] width 852 height 440
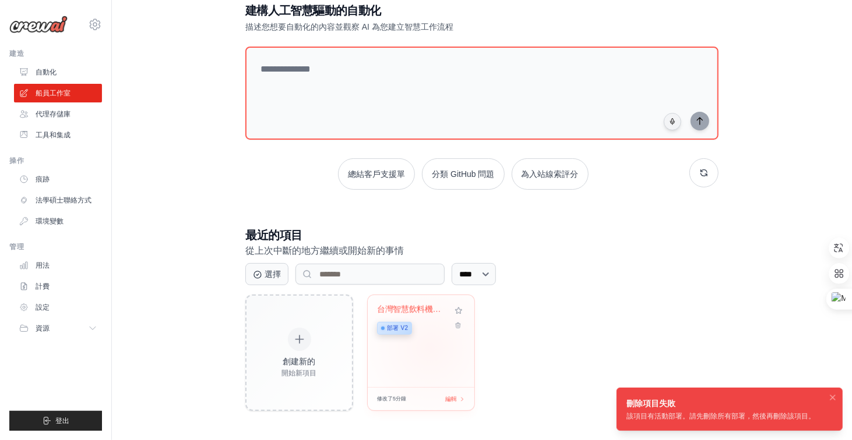
click at [431, 345] on div "台灣智慧飲料機投資... 部署 v2" at bounding box center [421, 341] width 107 height 92
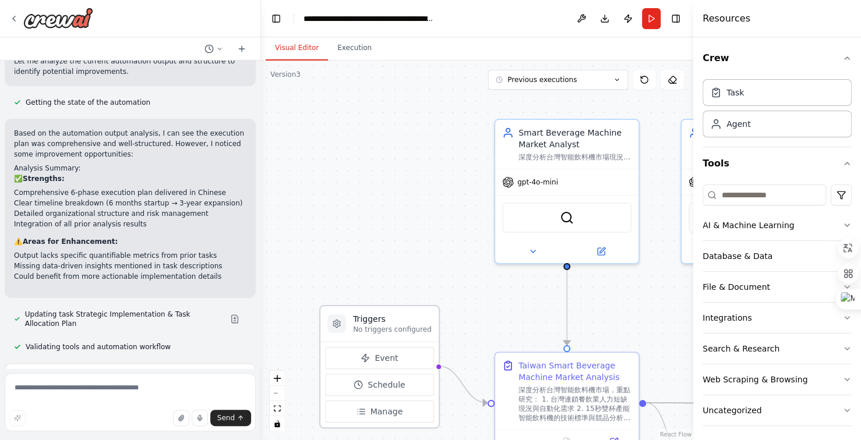
scroll to position [19654, 0]
